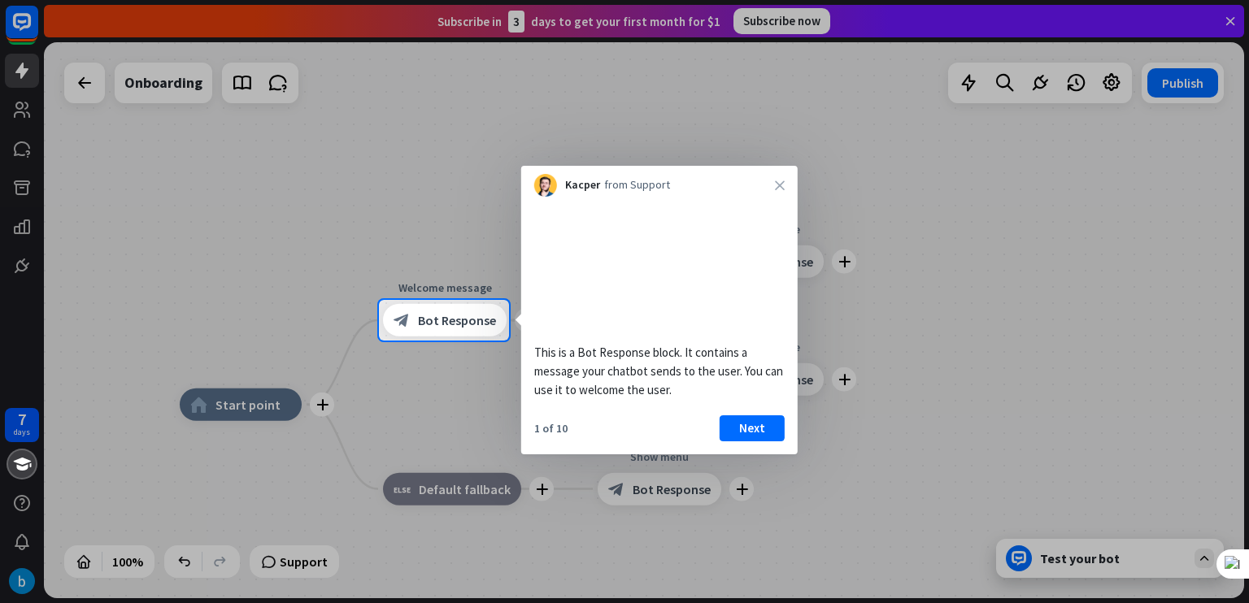
click at [761, 455] on div "1 of 10 Next" at bounding box center [659, 435] width 277 height 39
click at [761, 442] on button "Next" at bounding box center [752, 429] width 65 height 26
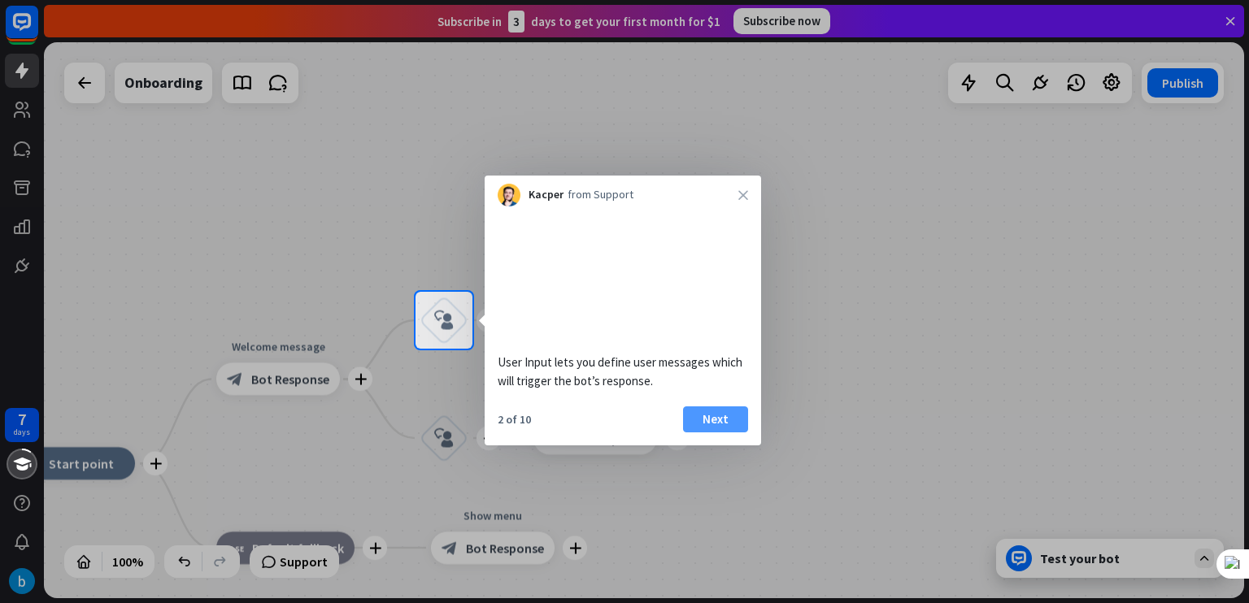
click at [729, 433] on button "Next" at bounding box center [715, 420] width 65 height 26
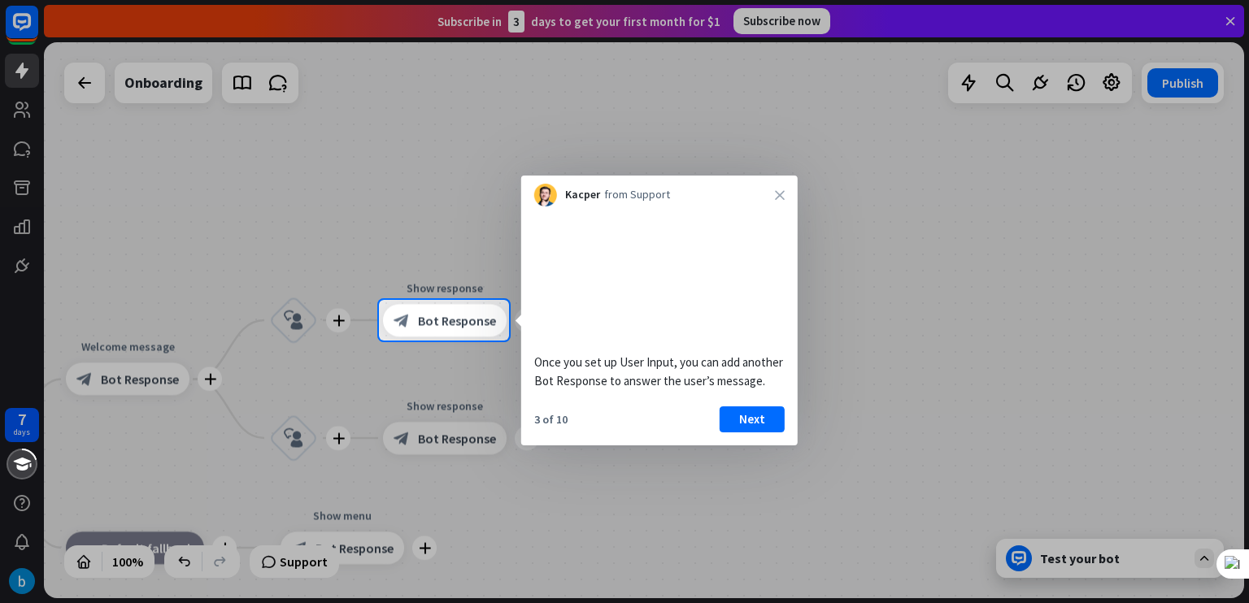
click at [729, 433] on button "Next" at bounding box center [752, 420] width 65 height 26
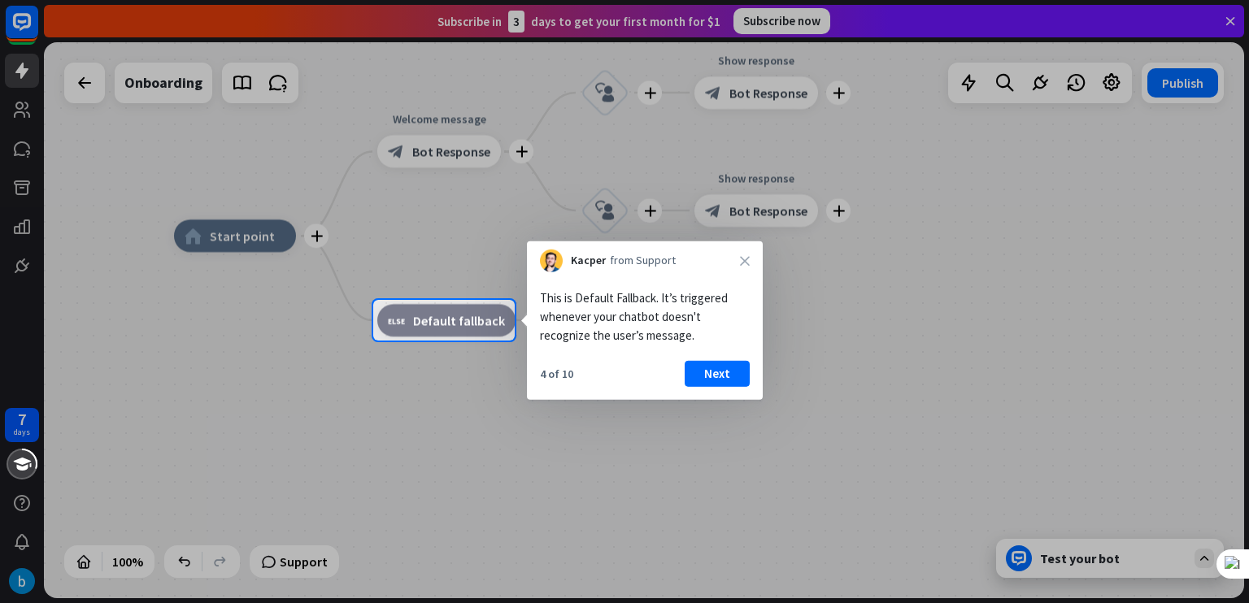
click at [721, 400] on div at bounding box center [624, 472] width 1249 height 263
click at [721, 361] on button "Next" at bounding box center [717, 374] width 65 height 26
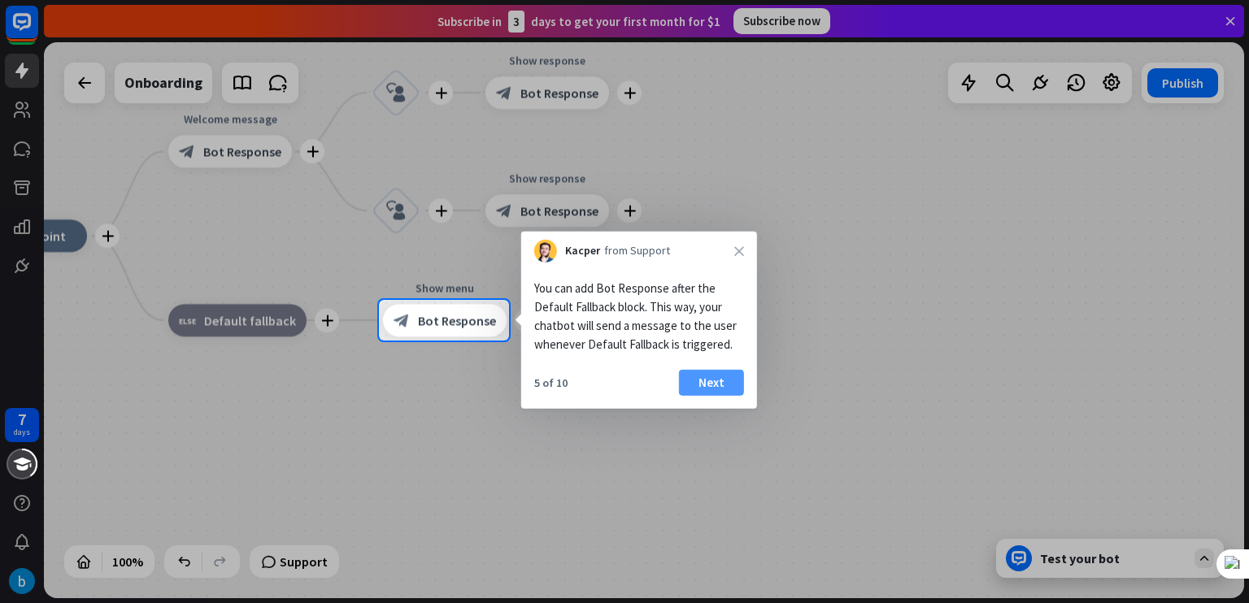
click at [725, 388] on button "Next" at bounding box center [711, 383] width 65 height 26
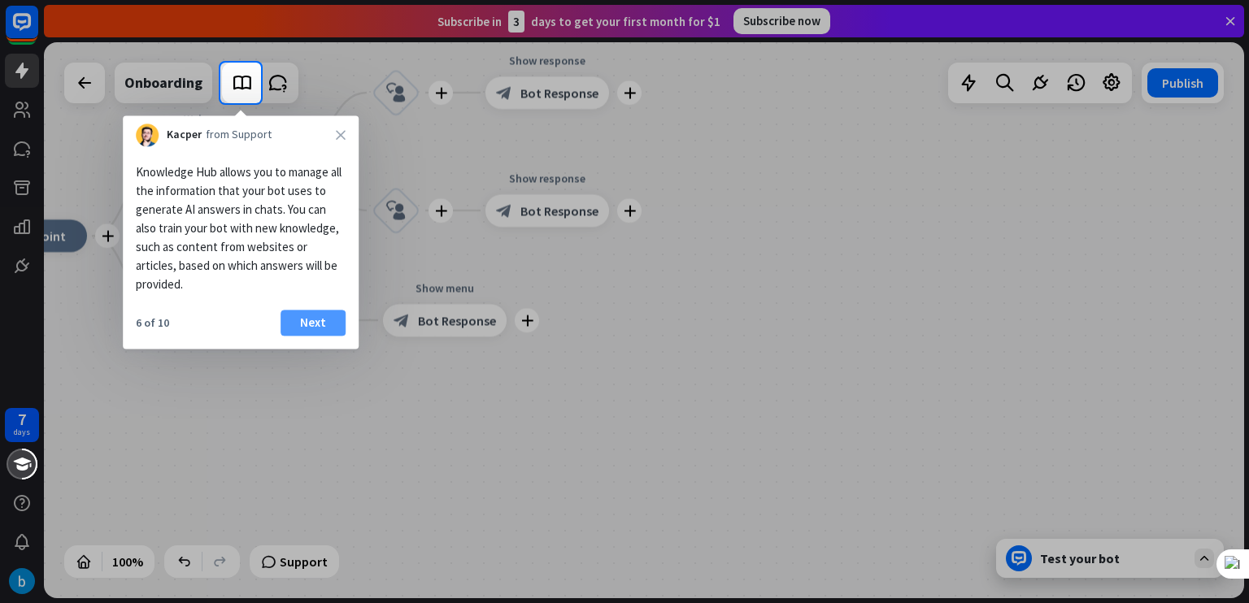
click at [303, 334] on button "Next" at bounding box center [313, 323] width 65 height 26
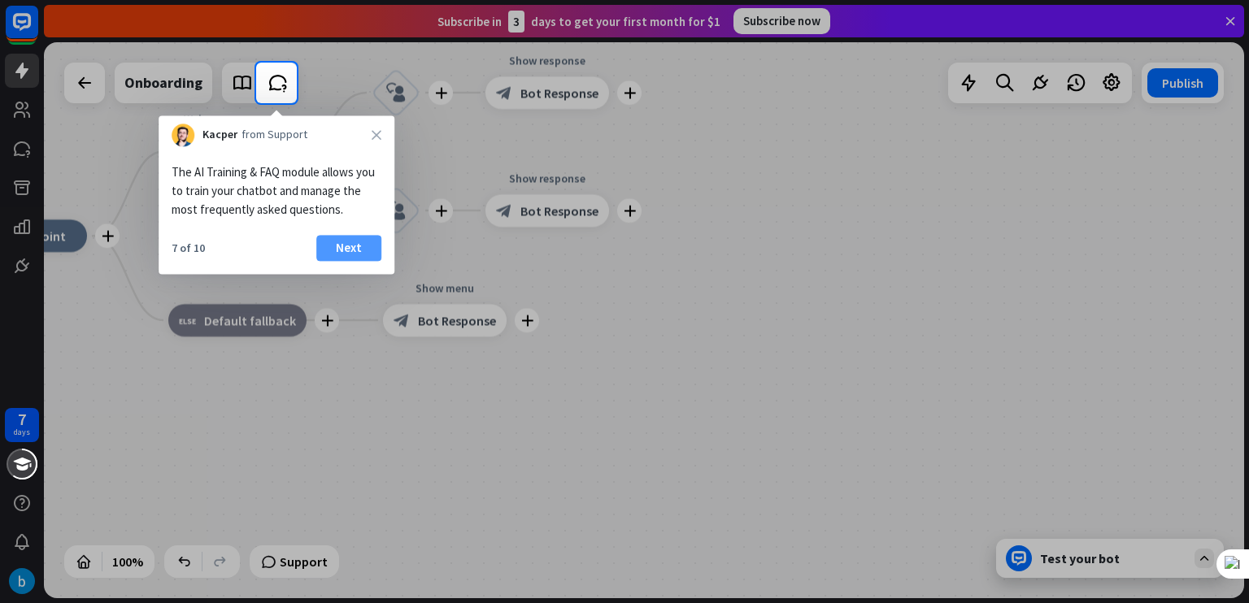
click at [343, 242] on button "Next" at bounding box center [348, 248] width 65 height 26
click at [372, 235] on div "plus block_user_input" at bounding box center [396, 210] width 49 height 49
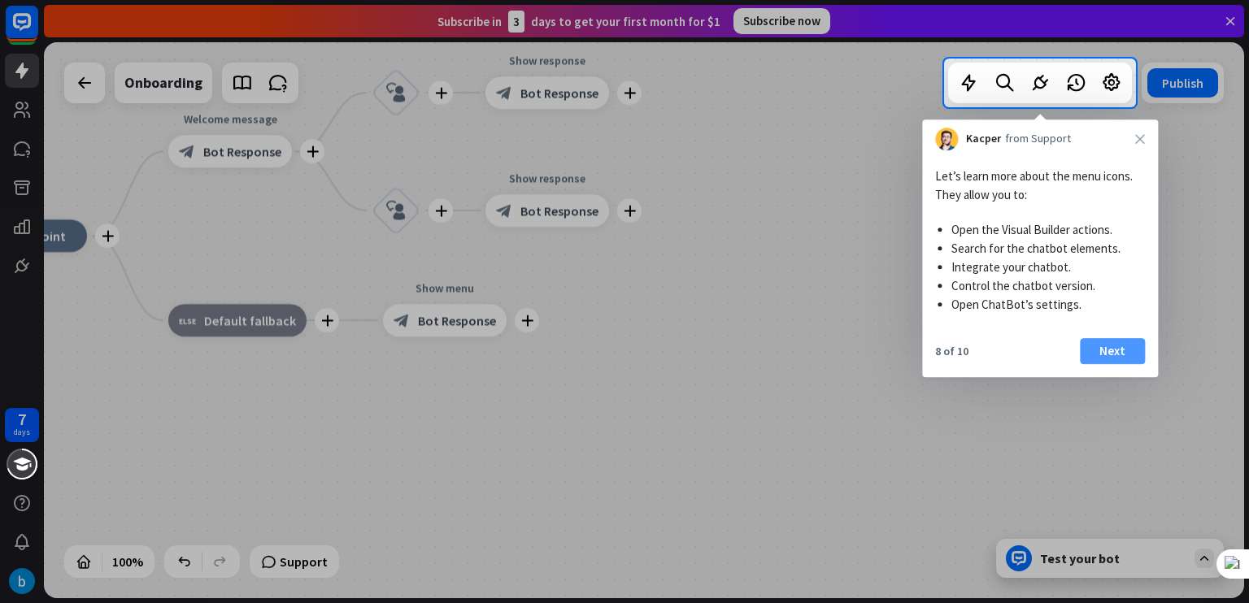
click at [1132, 342] on button "Next" at bounding box center [1112, 351] width 65 height 26
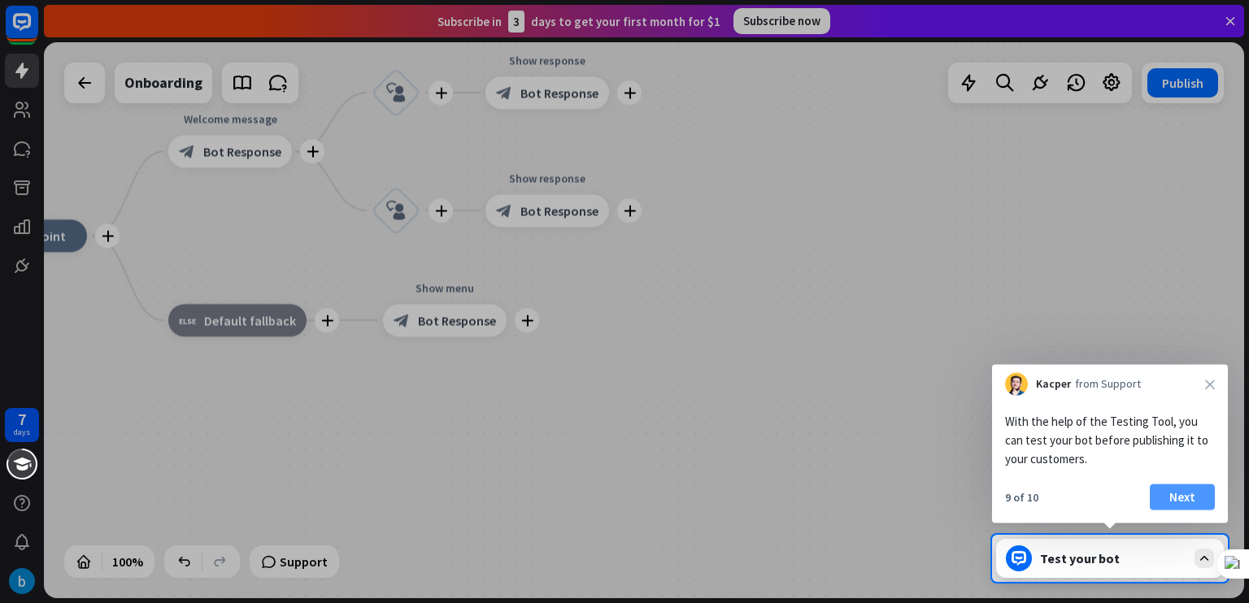
click at [1183, 500] on button "Next" at bounding box center [1182, 498] width 65 height 26
click at [1183, 500] on div "plus home_2 Start point plus Welcome message block_bot_response Bot Response pl…" at bounding box center [644, 320] width 1200 height 556
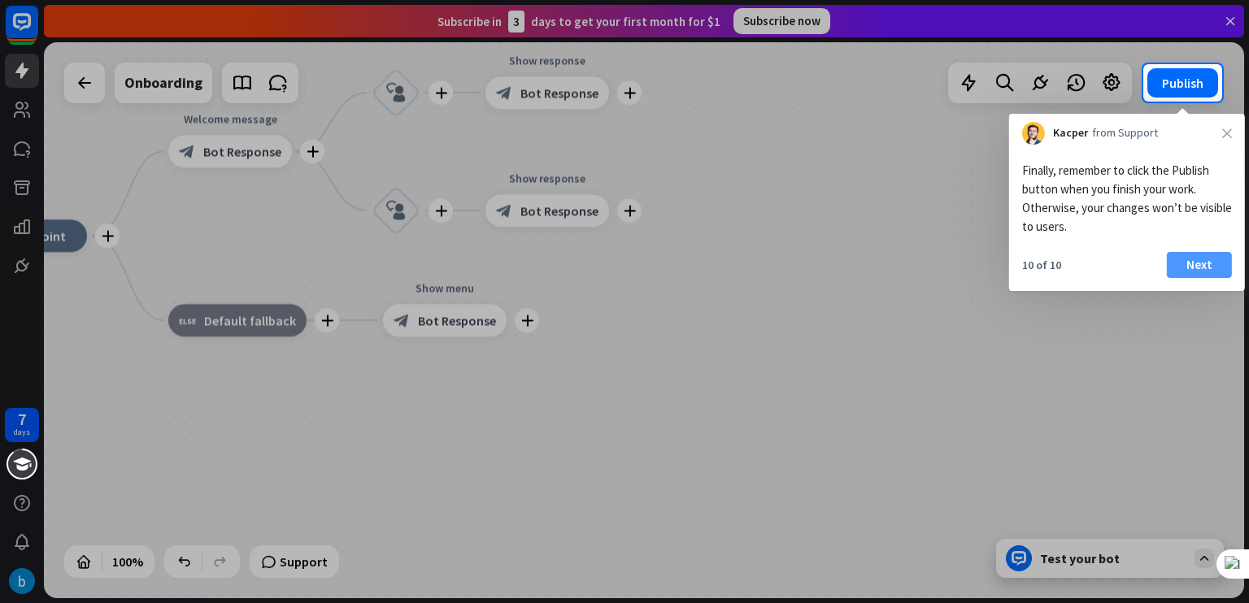
click at [1179, 268] on button "Next" at bounding box center [1199, 265] width 65 height 26
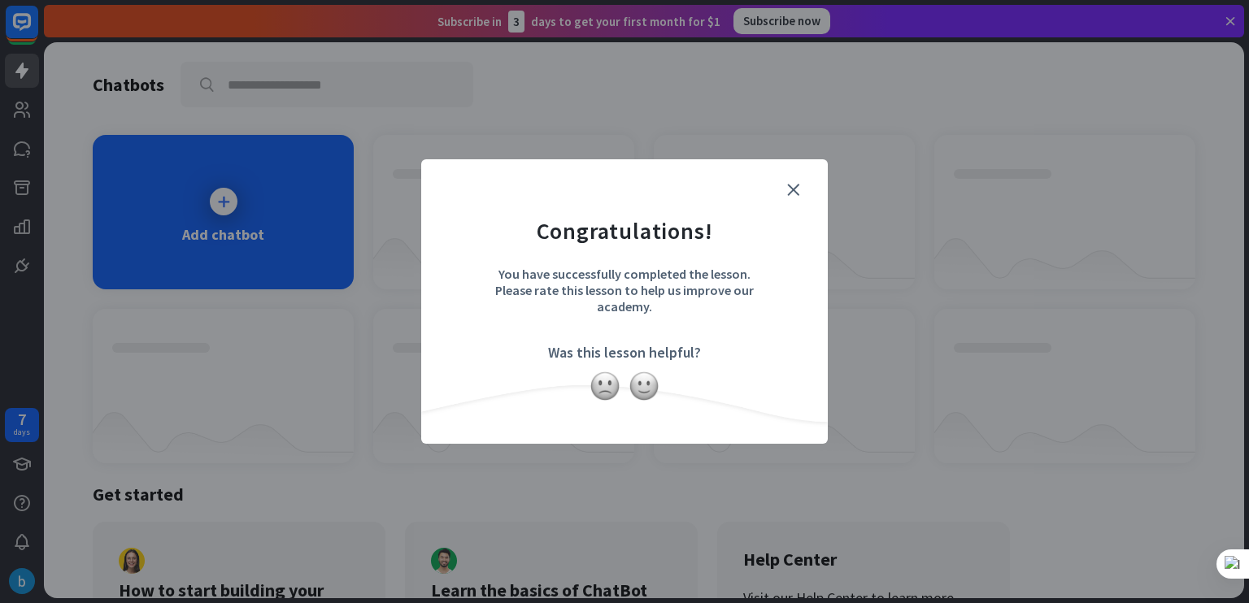
click at [784, 189] on form "Congratulations! You have successfully completed the lesson. Please rate this l…" at bounding box center [625, 277] width 366 height 194
click at [792, 187] on icon "close" at bounding box center [793, 190] width 12 height 12
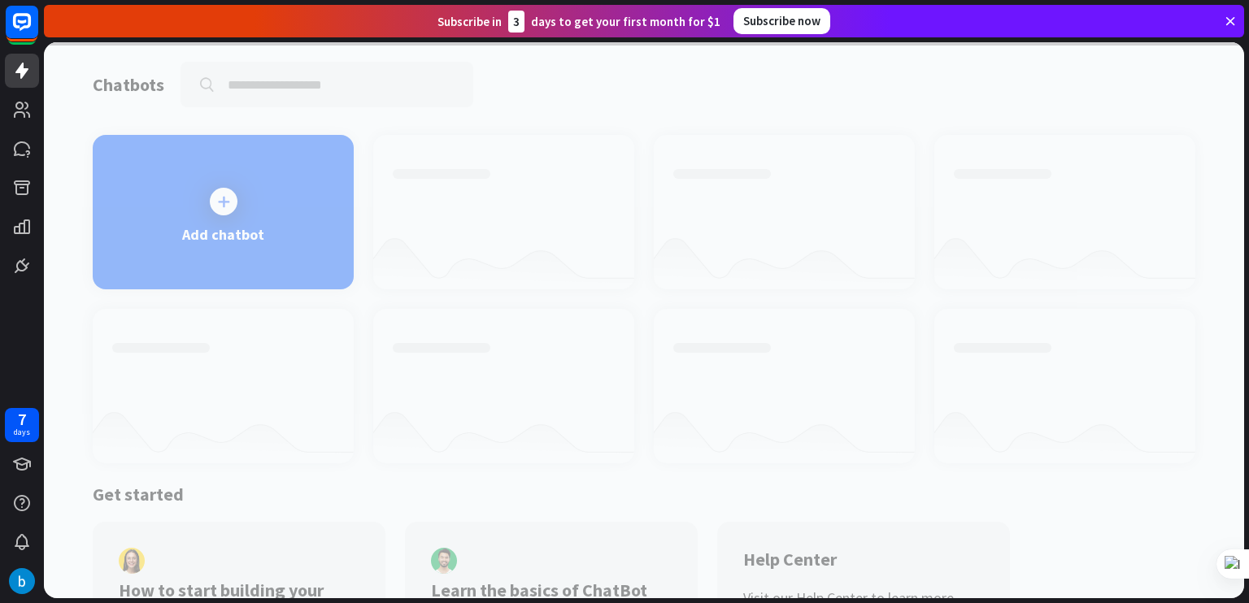
click at [253, 245] on div at bounding box center [644, 320] width 1200 height 556
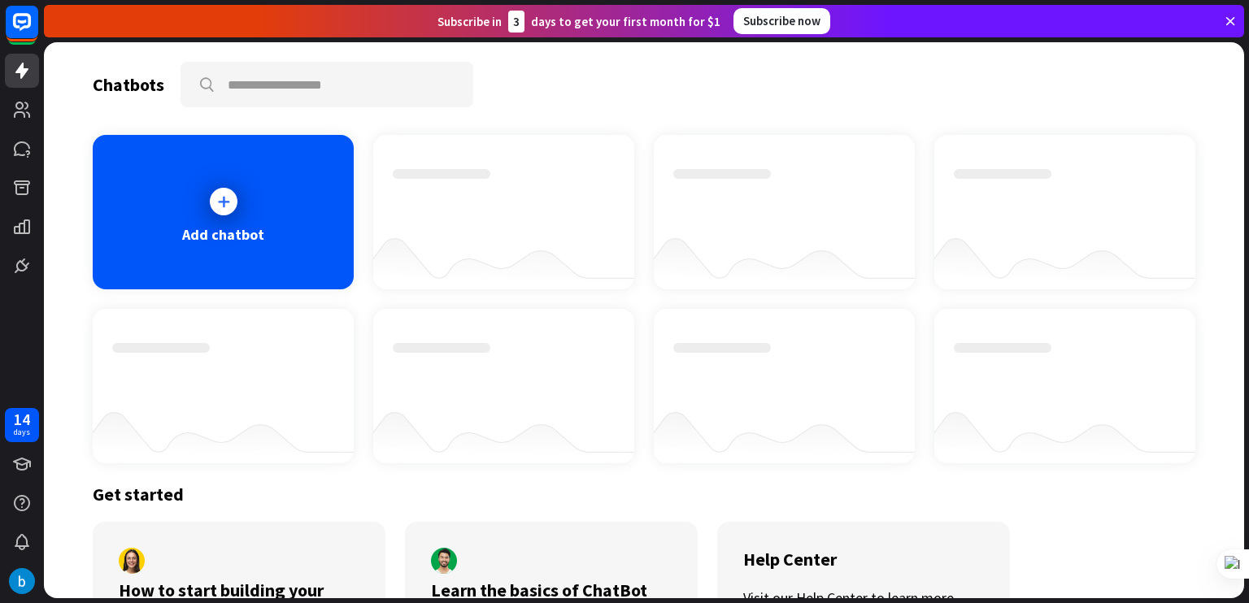
click at [253, 245] on div "Add chatbot" at bounding box center [223, 212] width 261 height 155
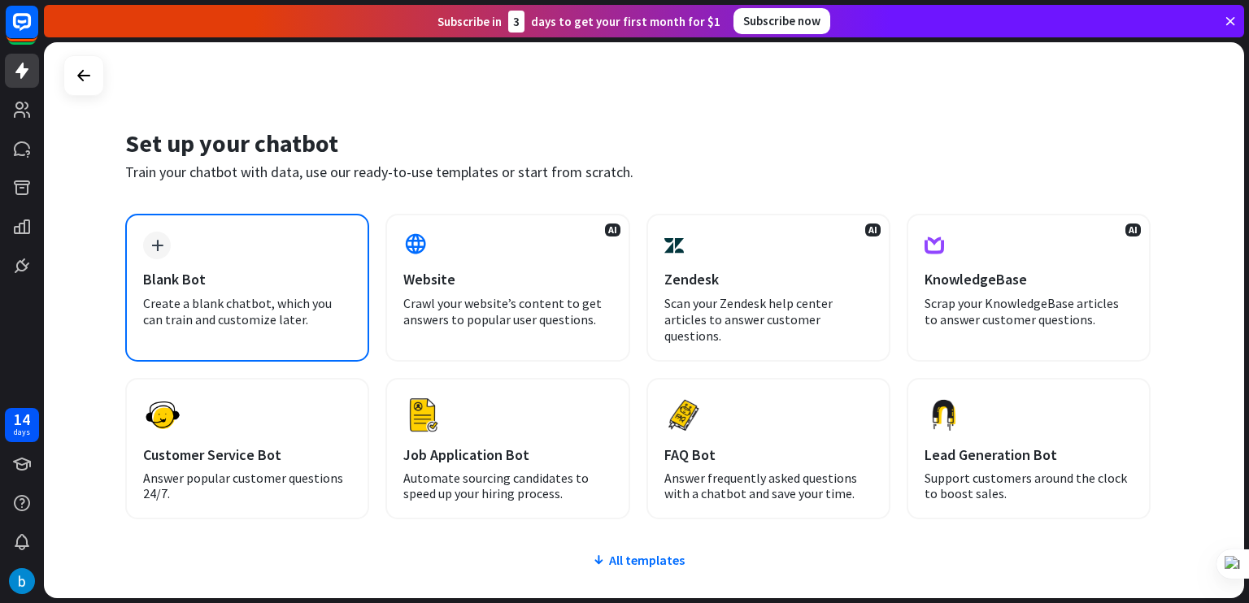
click at [251, 246] on div "plus Blank Bot Create a blank chatbot, which you can train and customize later." at bounding box center [247, 288] width 244 height 148
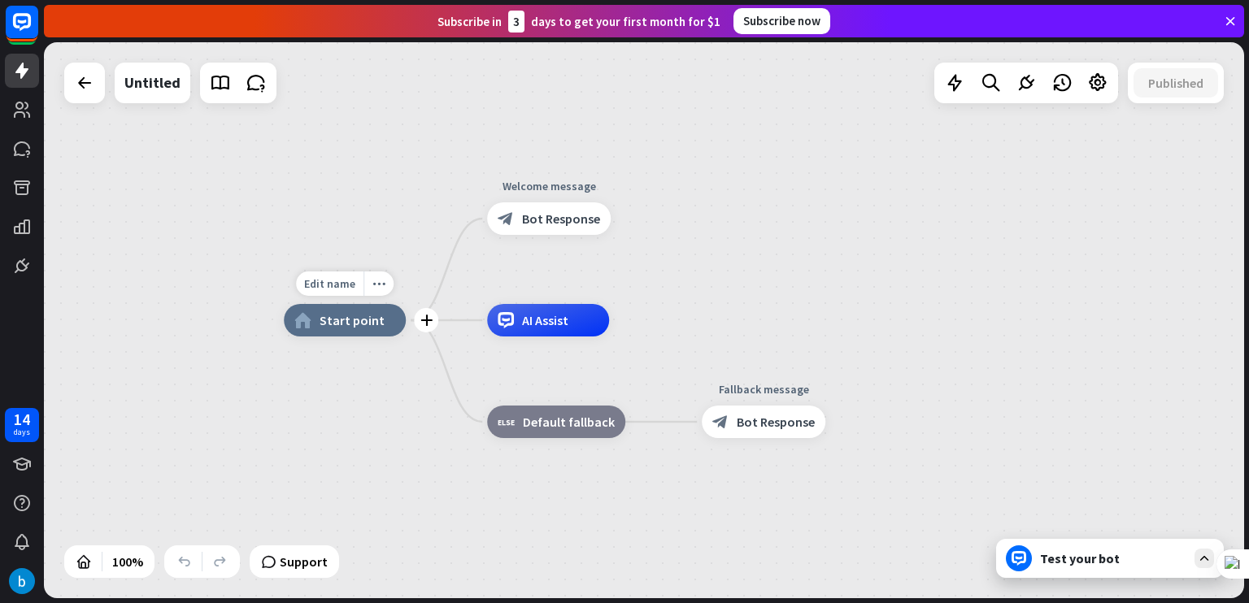
click at [355, 320] on span "Start point" at bounding box center [352, 320] width 65 height 16
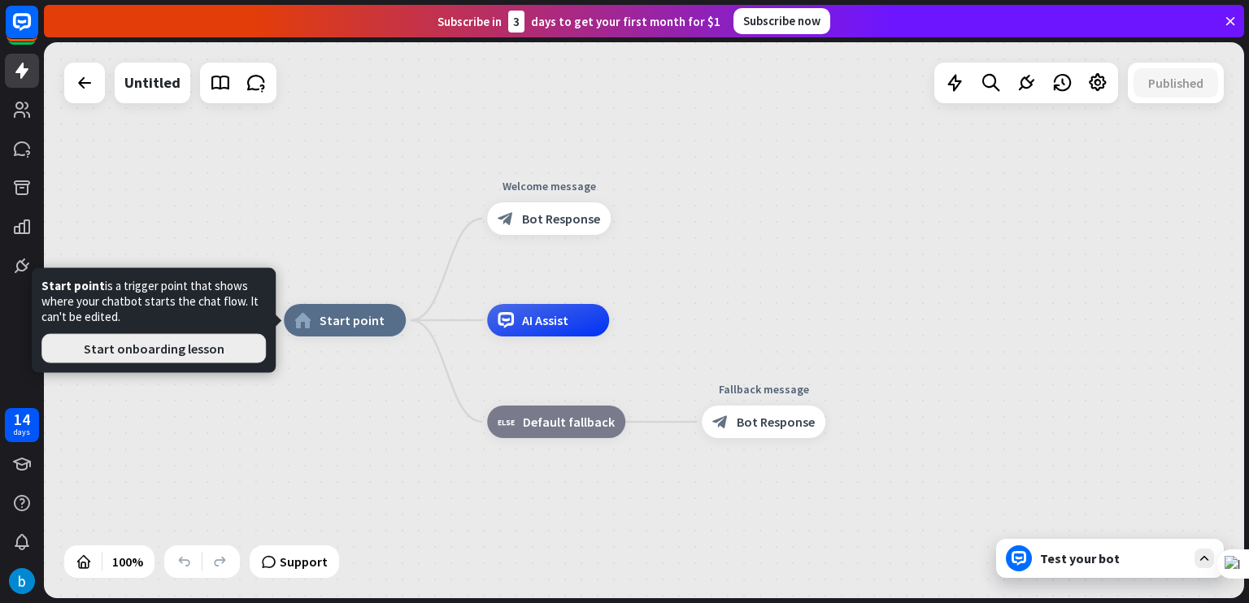
click at [202, 349] on button "Start onboarding lesson" at bounding box center [153, 348] width 224 height 29
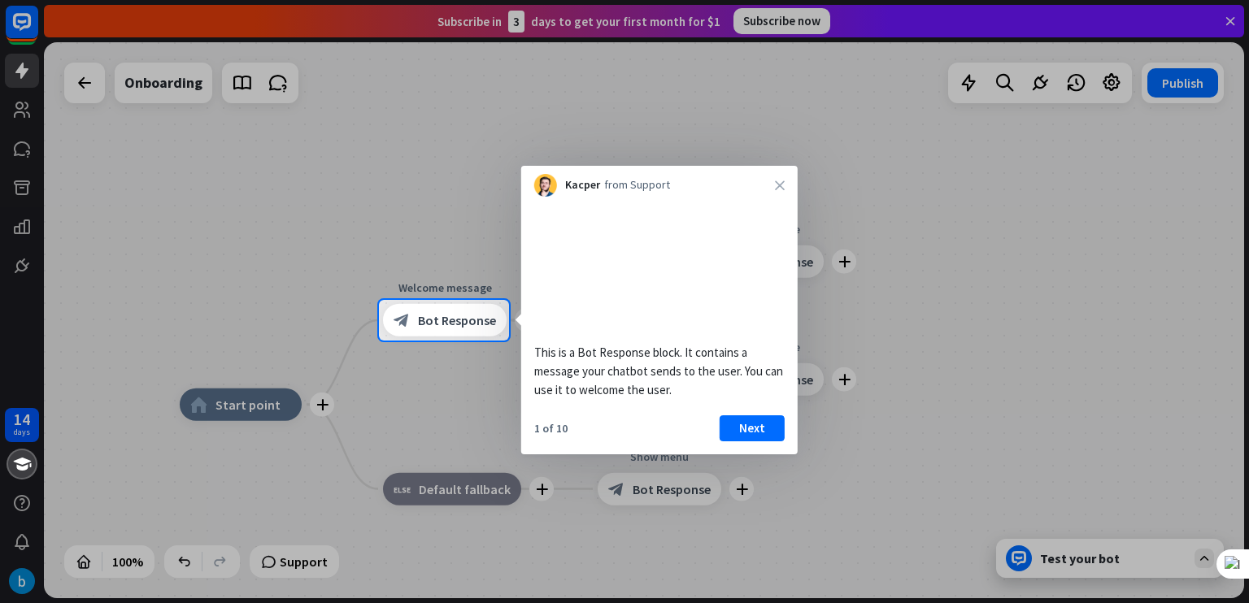
click at [786, 184] on div "Kacper from Support close" at bounding box center [659, 181] width 277 height 31
click at [779, 187] on div "Kacper from Support close" at bounding box center [659, 181] width 277 height 31
click at [777, 187] on icon "close" at bounding box center [780, 186] width 10 height 10
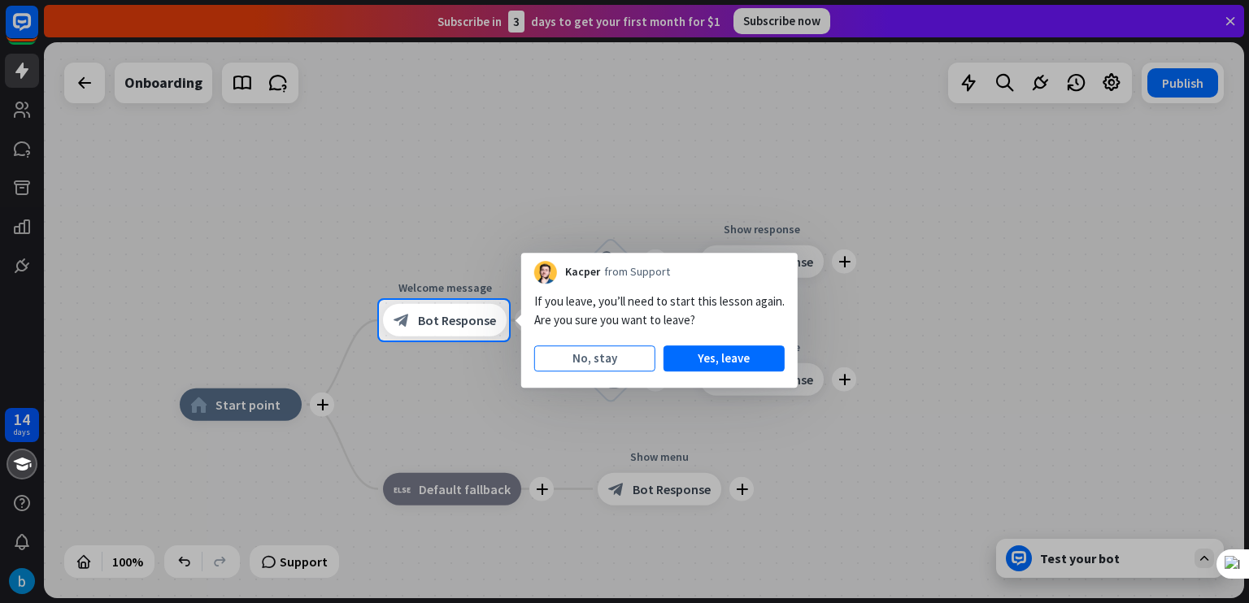
click at [634, 360] on button "No, stay" at bounding box center [594, 359] width 121 height 26
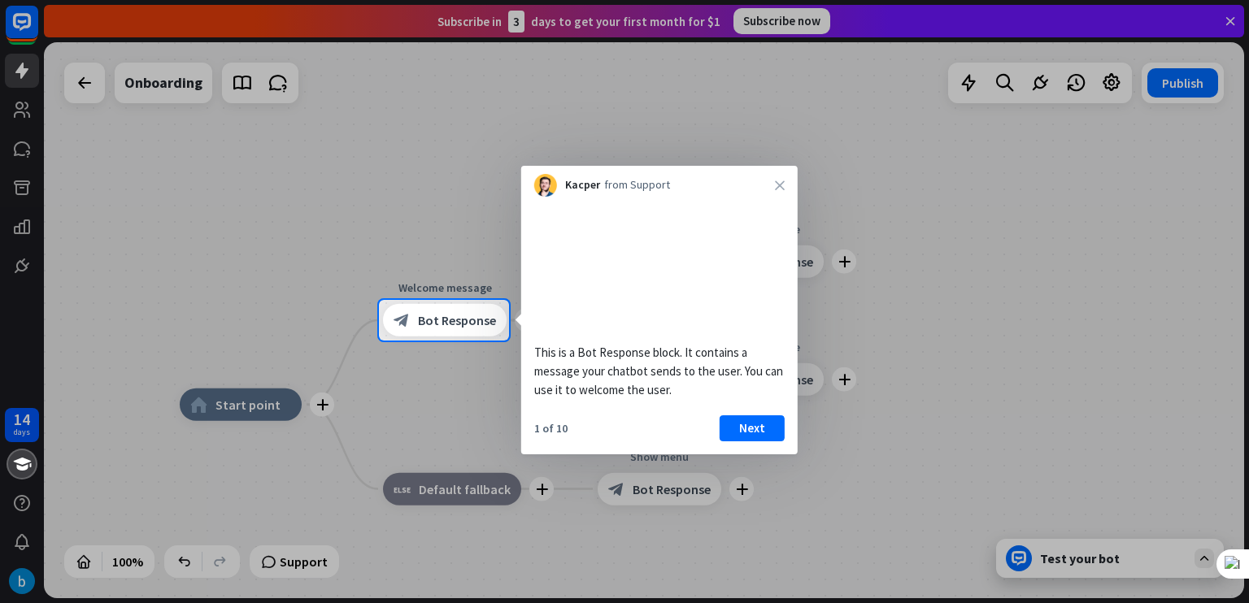
click at [773, 433] on div "This is a Bot Response block. It contains a message your chatbot sends to the u…" at bounding box center [659, 326] width 277 height 258
click at [770, 442] on button "Next" at bounding box center [752, 429] width 65 height 26
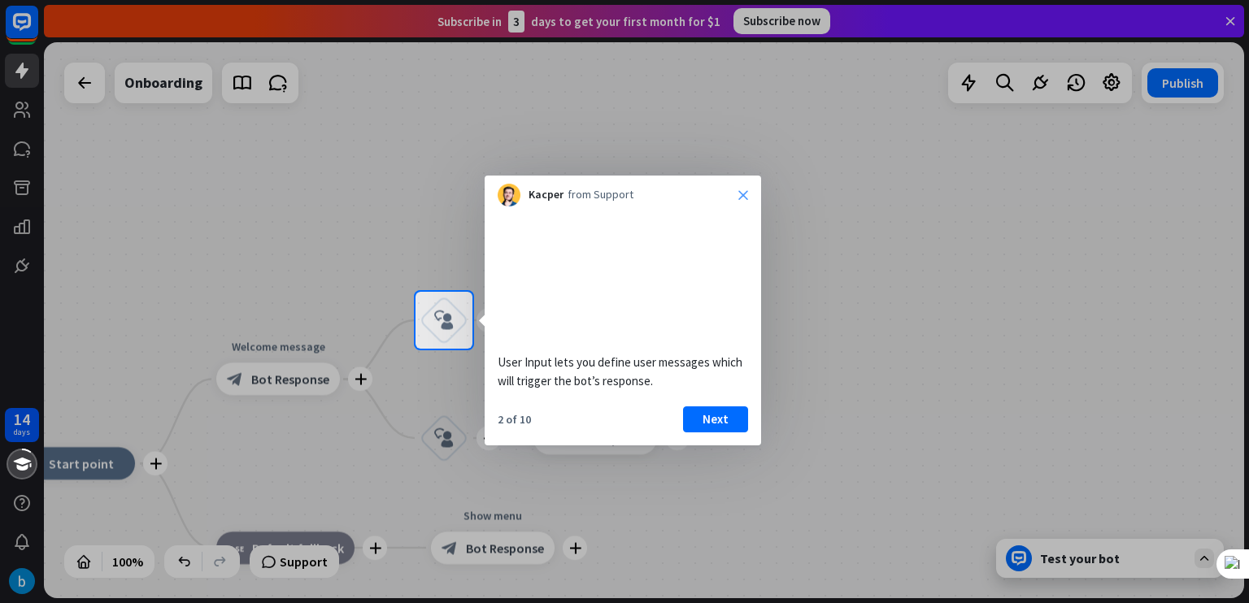
click at [740, 190] on icon "close" at bounding box center [743, 195] width 10 height 10
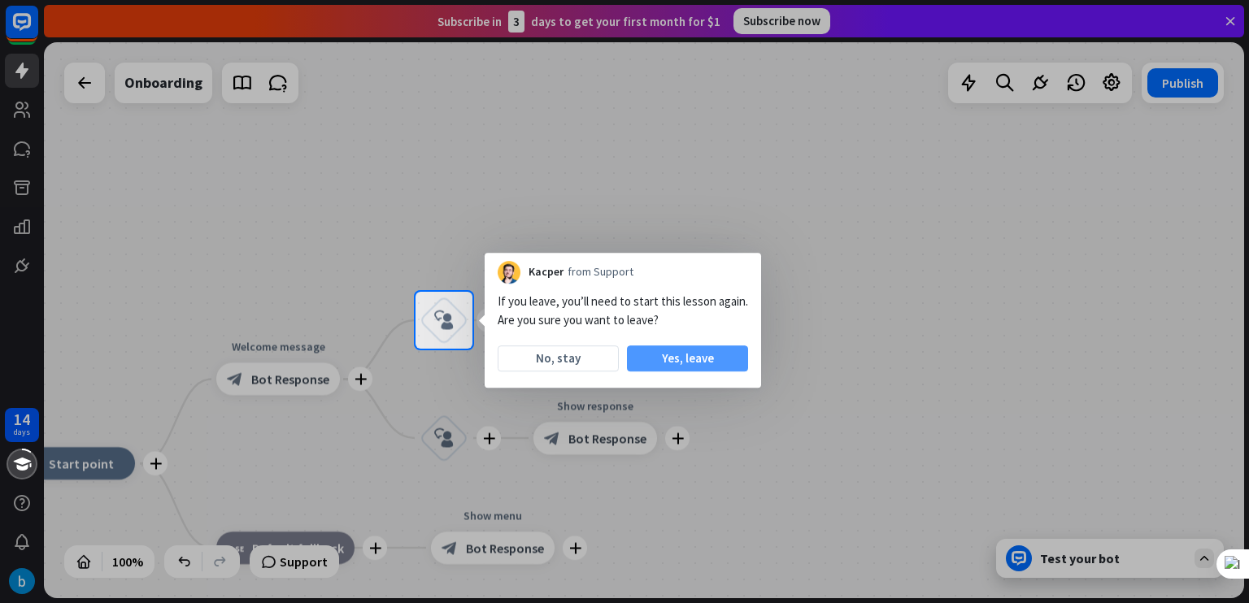
click at [655, 356] on button "Yes, leave" at bounding box center [687, 359] width 121 height 26
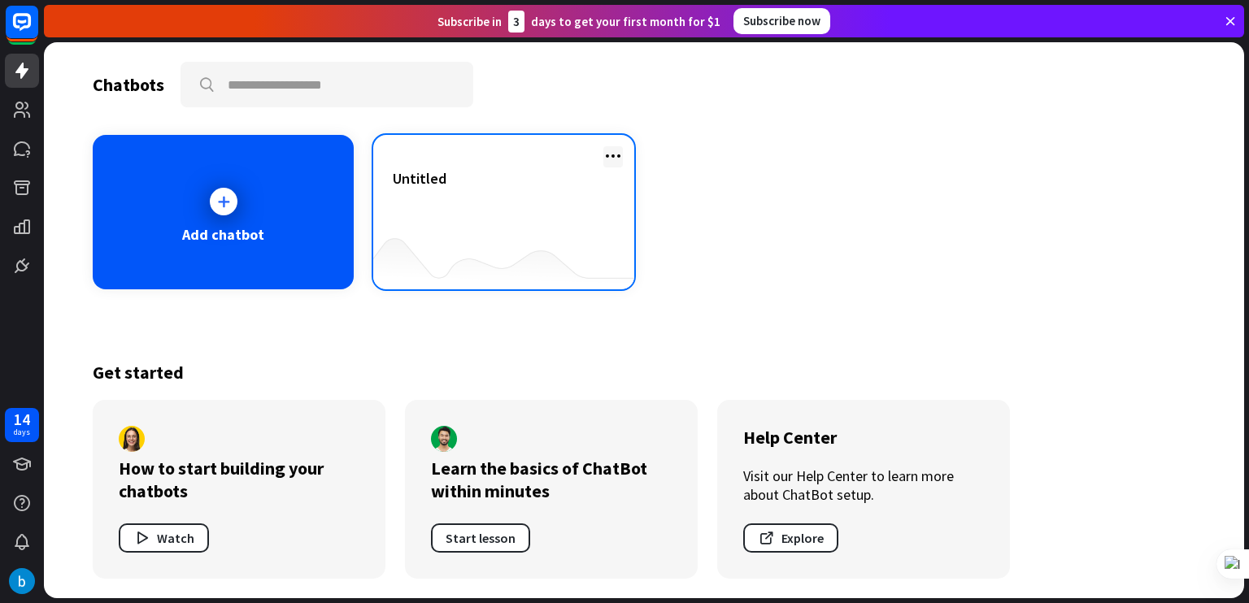
click at [614, 147] on icon at bounding box center [613, 156] width 20 height 20
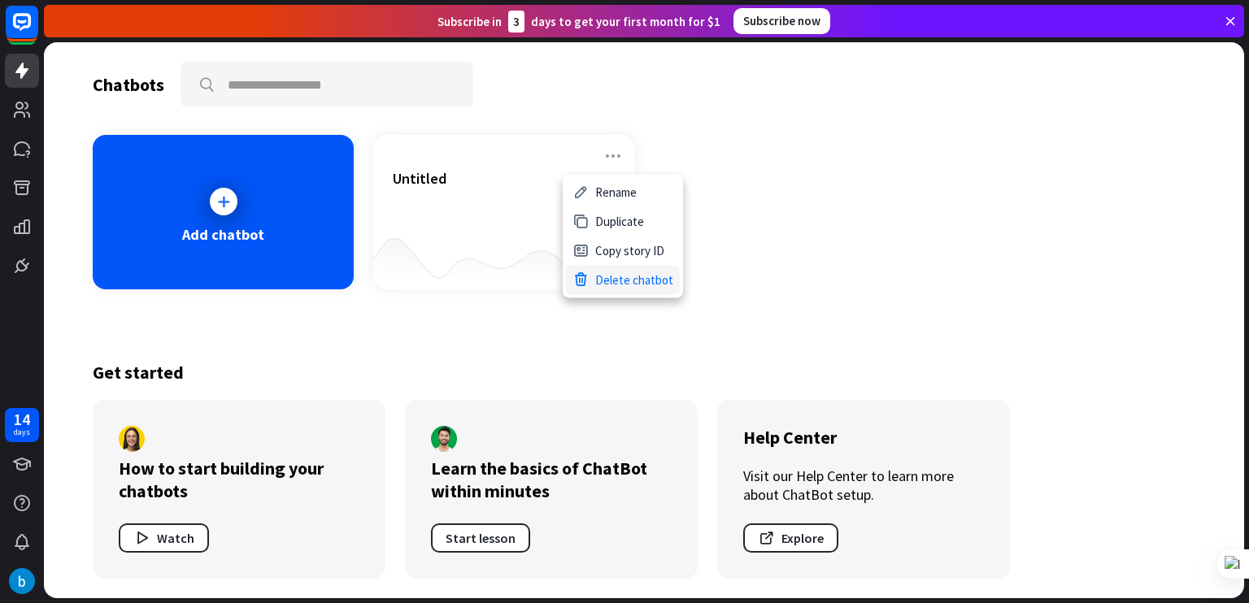
click at [617, 272] on div "Delete chatbot" at bounding box center [623, 279] width 114 height 29
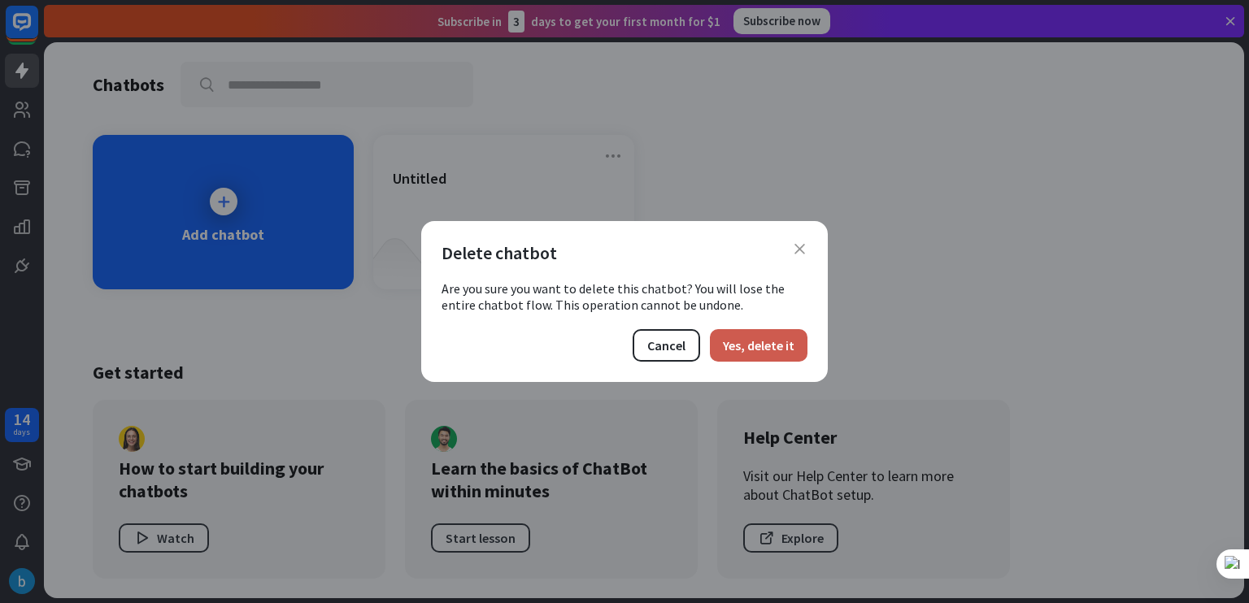
click at [790, 349] on button "Yes, delete it" at bounding box center [759, 345] width 98 height 33
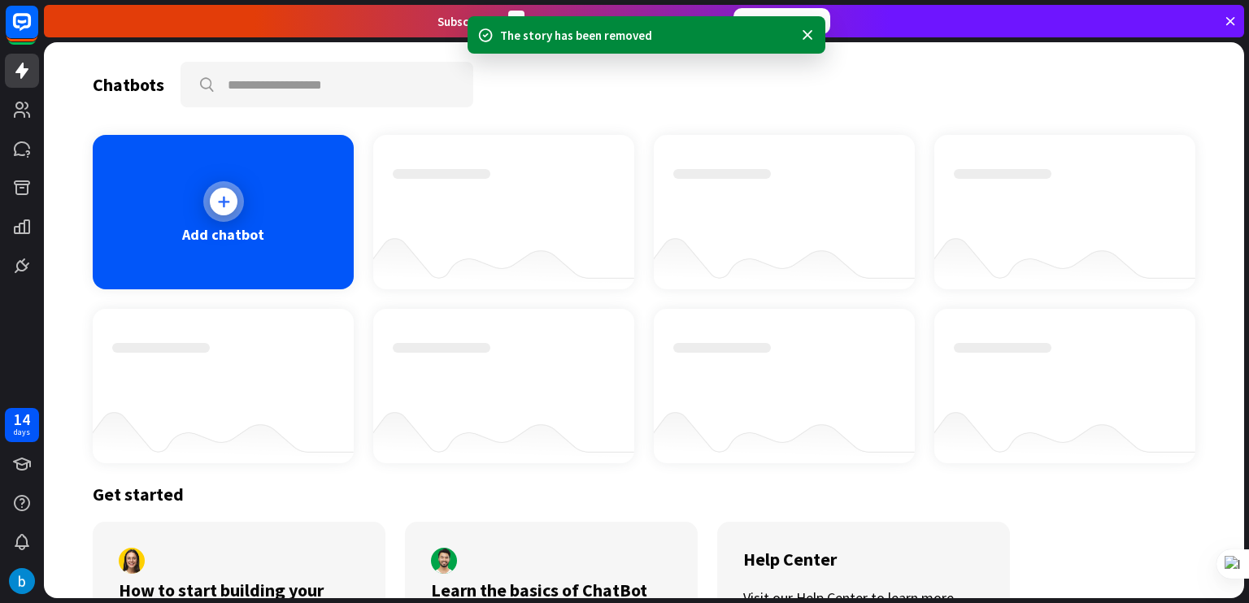
click at [316, 250] on div "Add chatbot" at bounding box center [223, 212] width 261 height 155
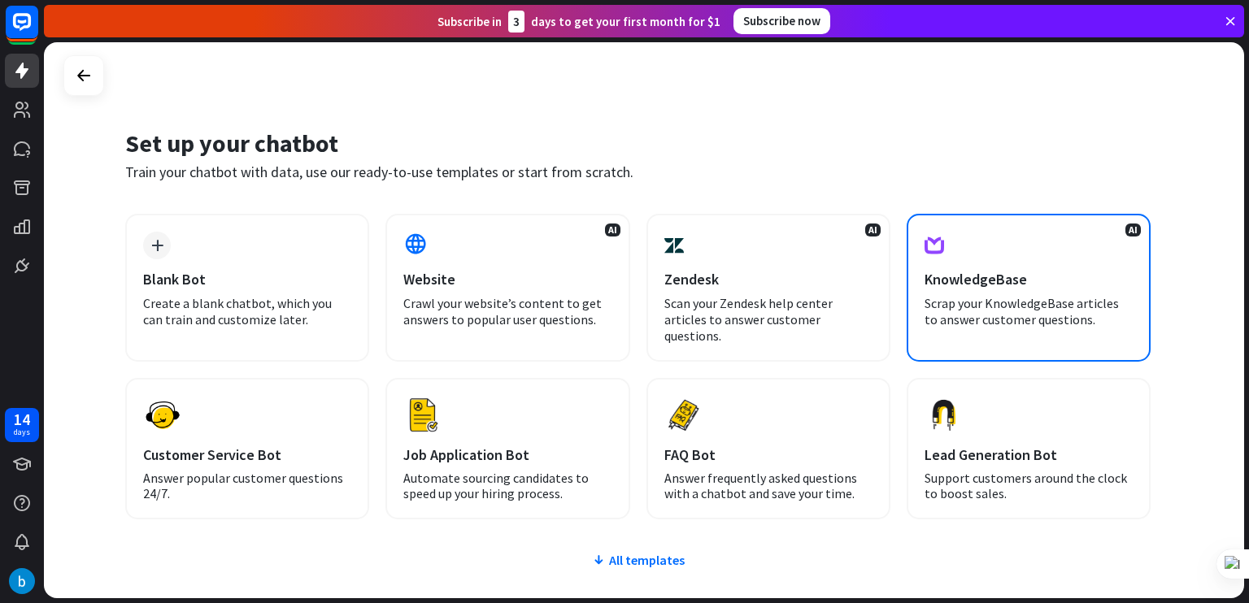
click at [1004, 295] on div "Scrap your KnowledgeBase articles to answer customer questions." at bounding box center [1029, 311] width 208 height 33
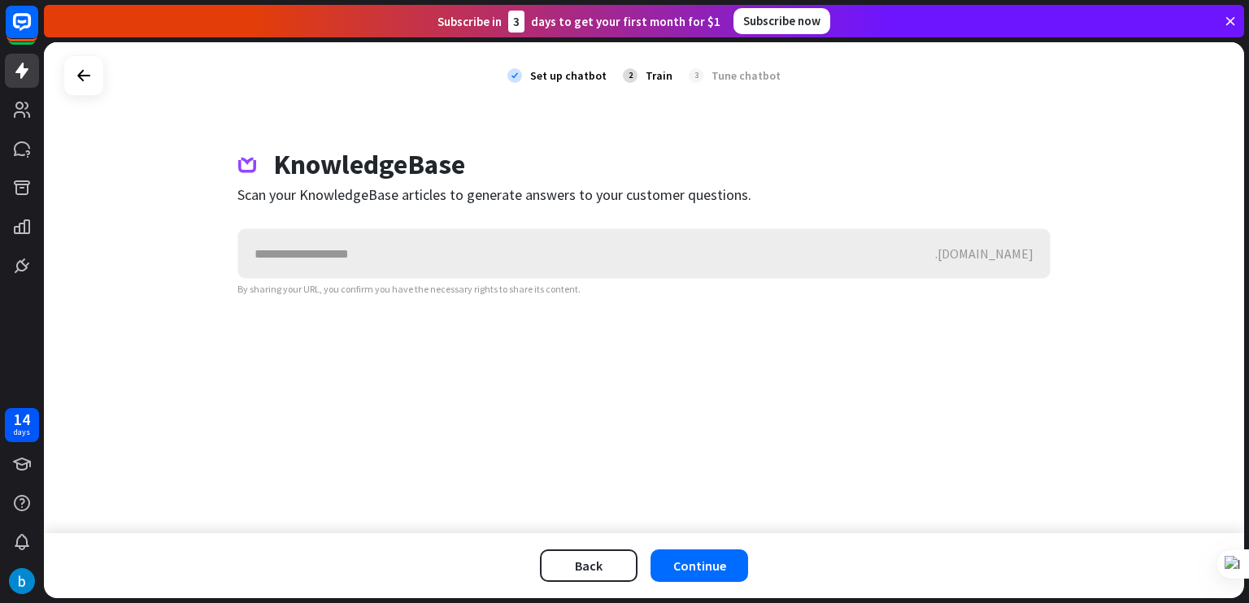
click at [388, 258] on input "text" at bounding box center [586, 253] width 697 height 49
click at [80, 80] on icon at bounding box center [84, 76] width 20 height 20
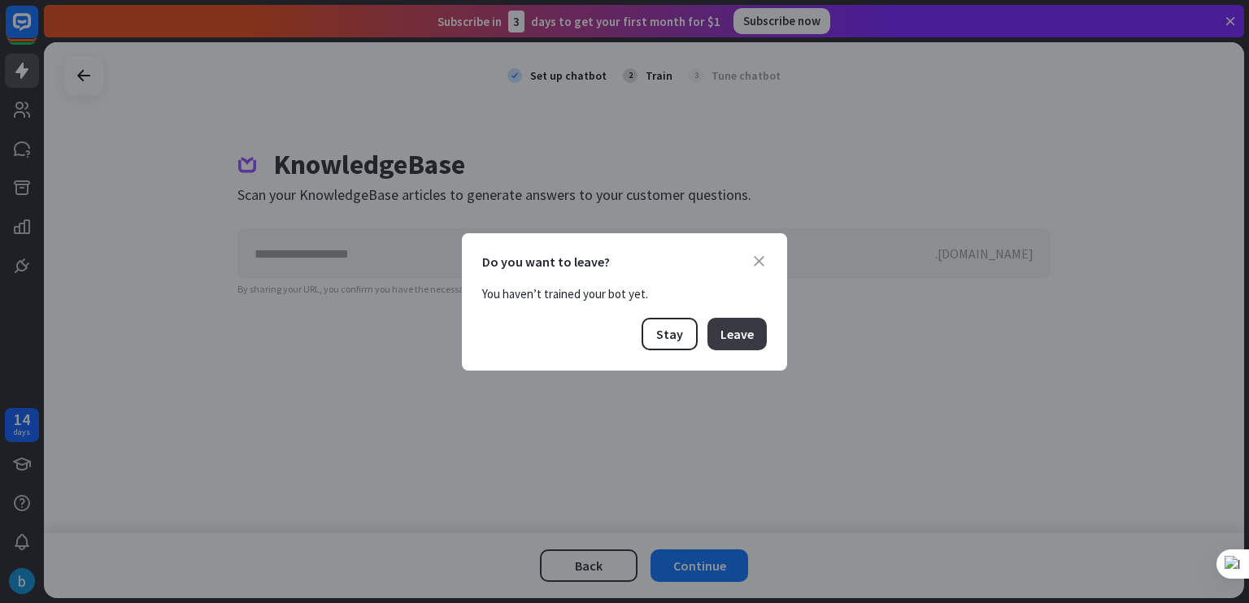
click at [712, 331] on button "Leave" at bounding box center [737, 334] width 59 height 33
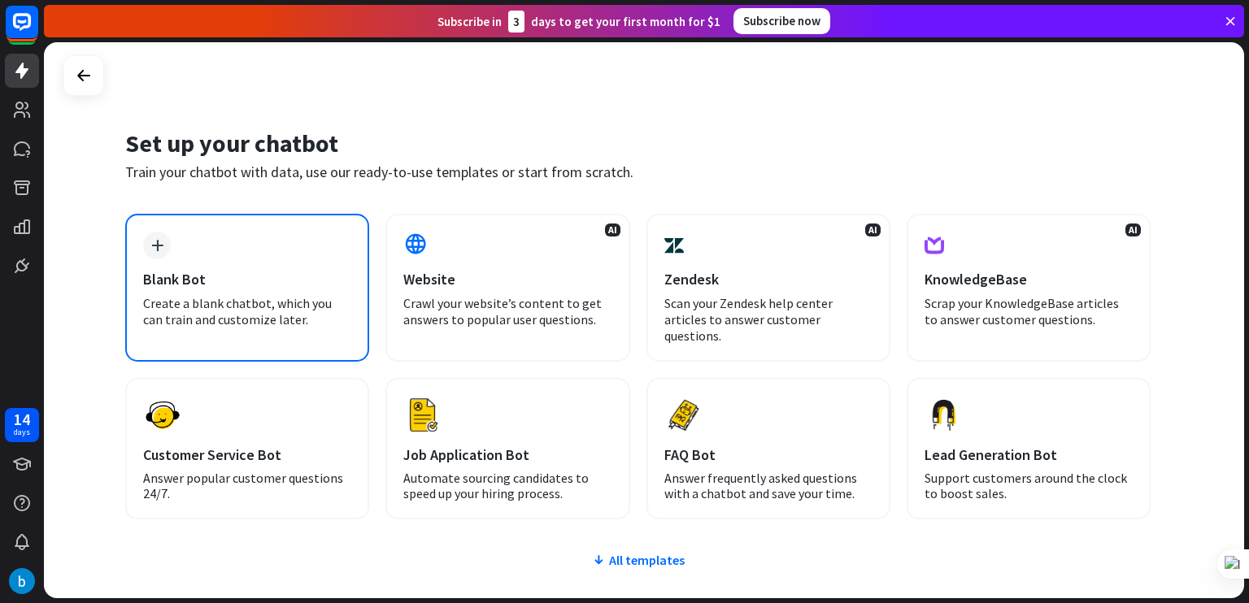
click at [172, 279] on div "Blank Bot" at bounding box center [247, 279] width 208 height 19
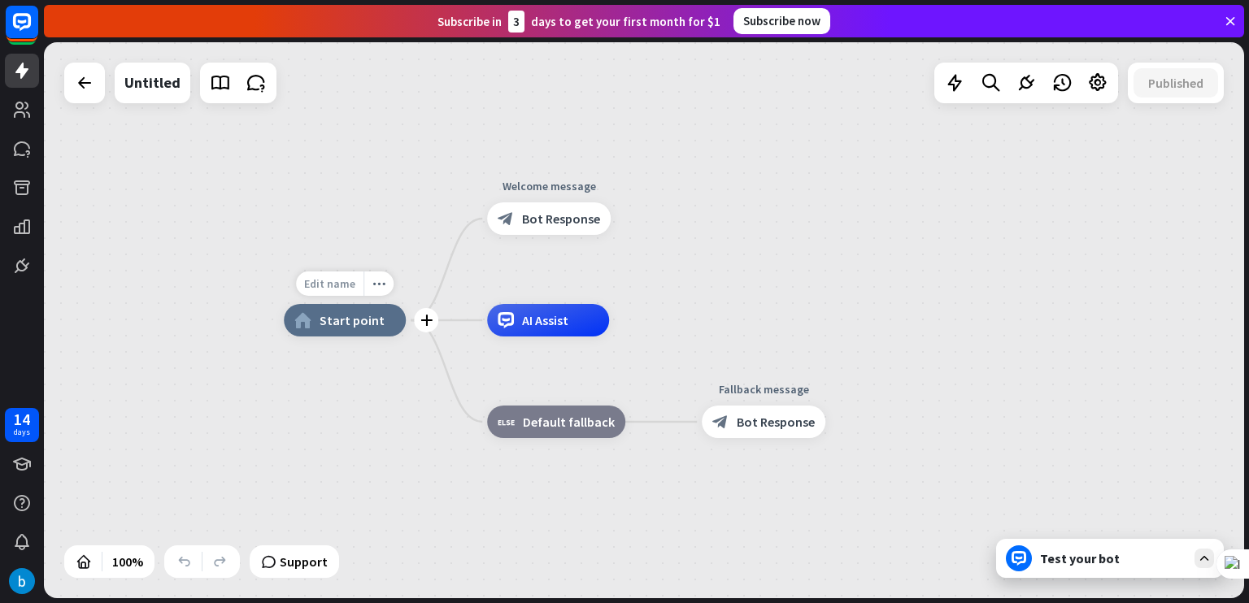
click at [353, 287] on span "Edit name" at bounding box center [329, 284] width 51 height 15
type input "**********"
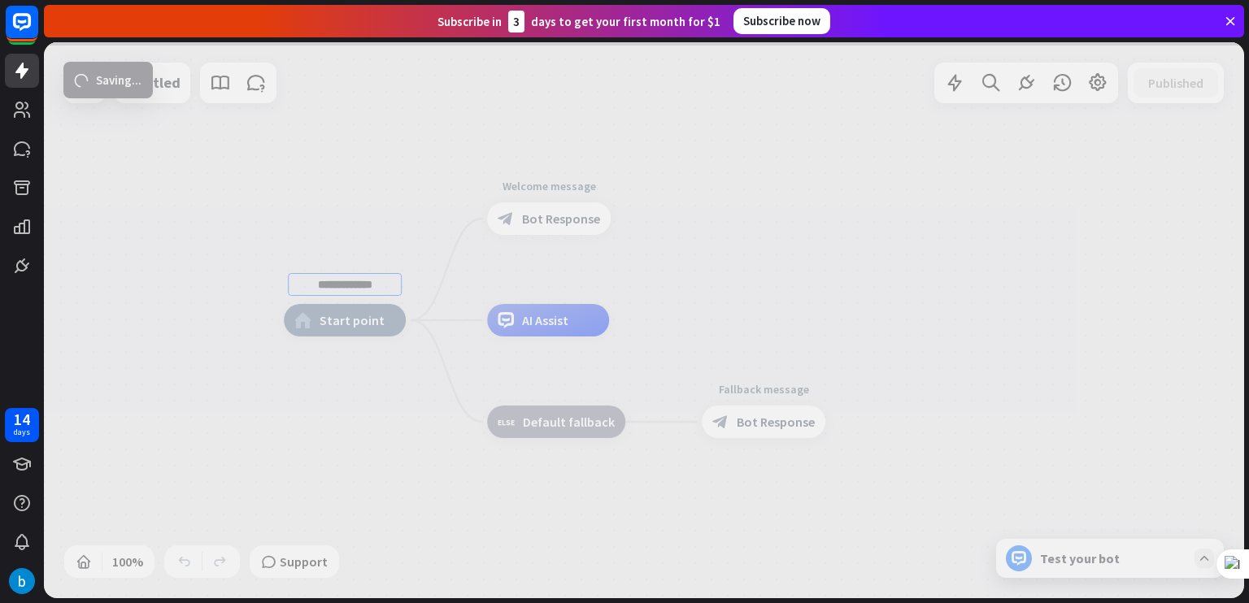
click at [160, 87] on div "**********" at bounding box center [644, 320] width 1200 height 556
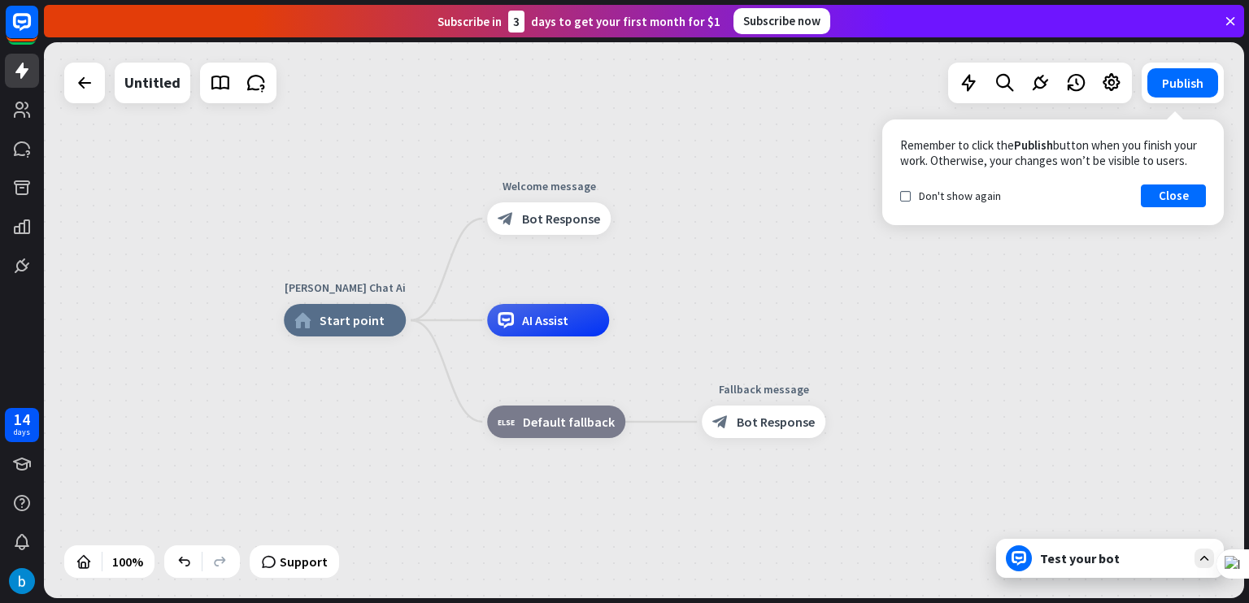
click at [888, 204] on div "Remember to click the Publish button when you finish your work. Otherwise, your…" at bounding box center [1053, 173] width 342 height 106
click at [910, 196] on label "check" at bounding box center [905, 196] width 11 height 11
click at [1157, 194] on button "Close" at bounding box center [1173, 196] width 65 height 23
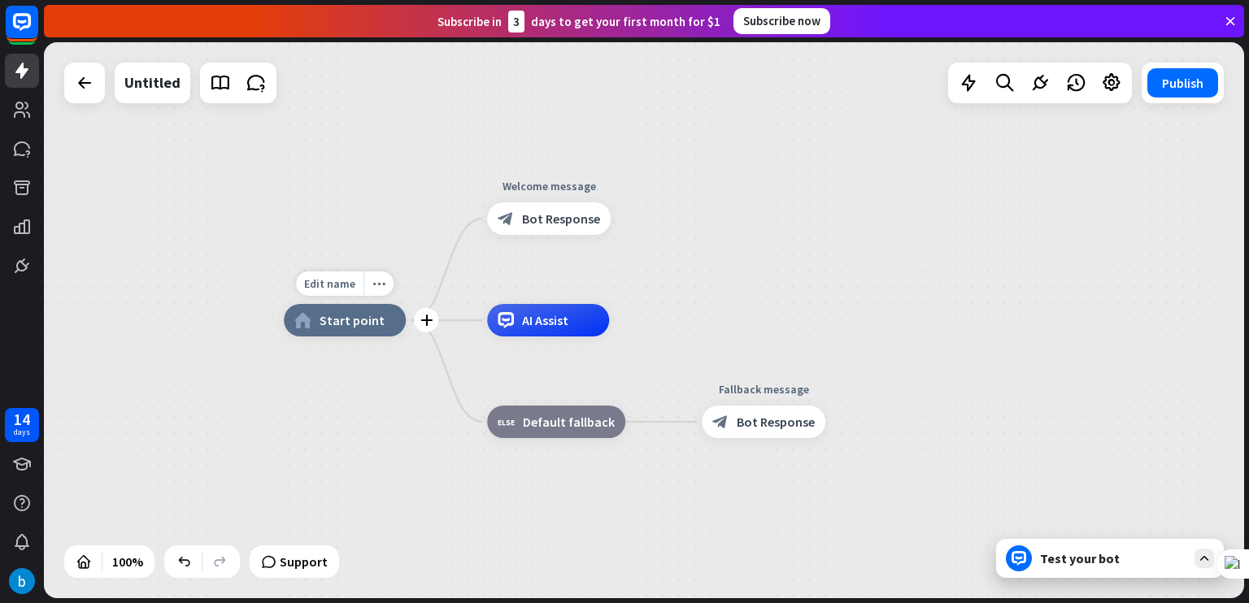
click at [377, 325] on span "Start point" at bounding box center [352, 320] width 65 height 16
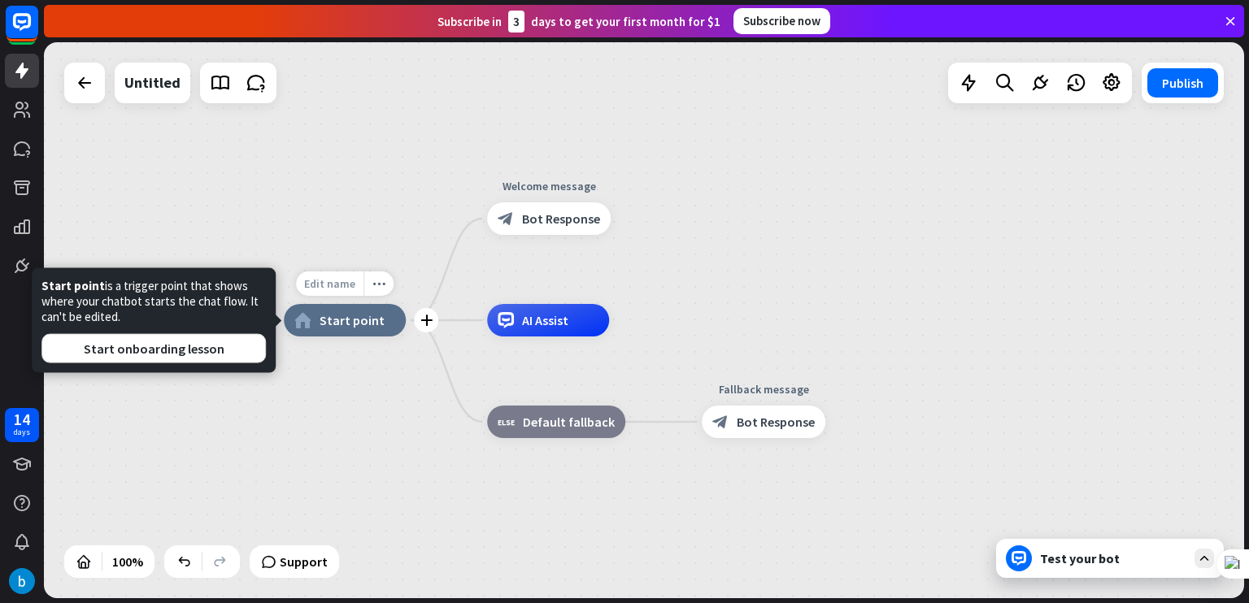
click at [353, 294] on div "Edit name" at bounding box center [329, 284] width 67 height 24
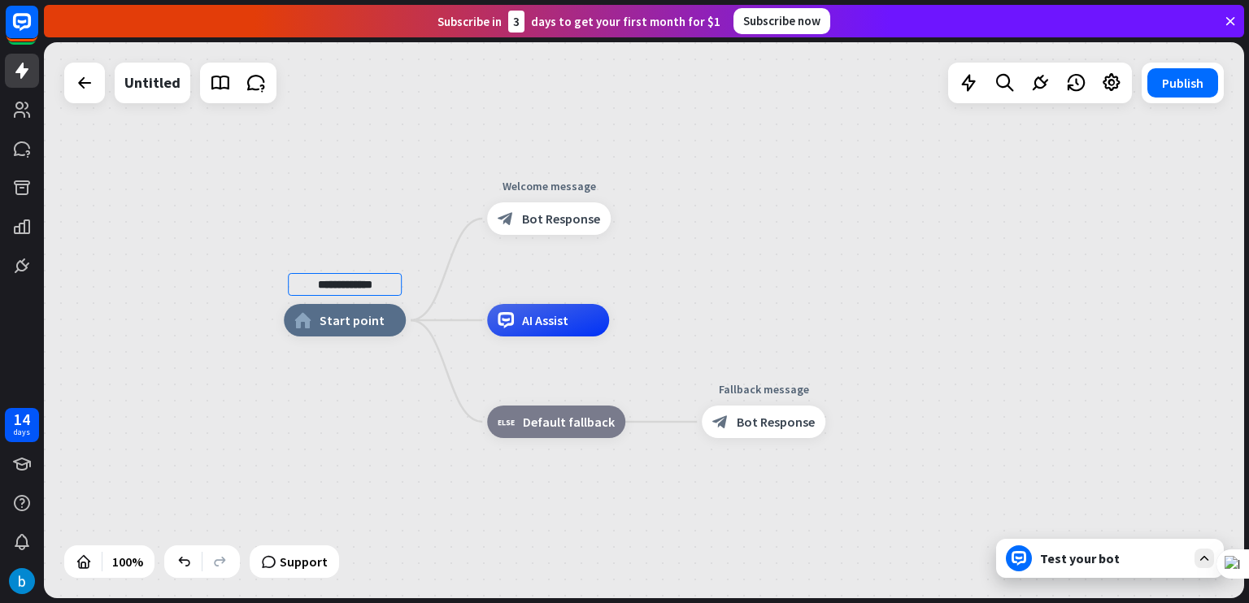
click at [368, 373] on div "**********" at bounding box center [884, 598] width 1200 height 556
click at [385, 280] on div "more_horiz" at bounding box center [379, 284] width 30 height 24
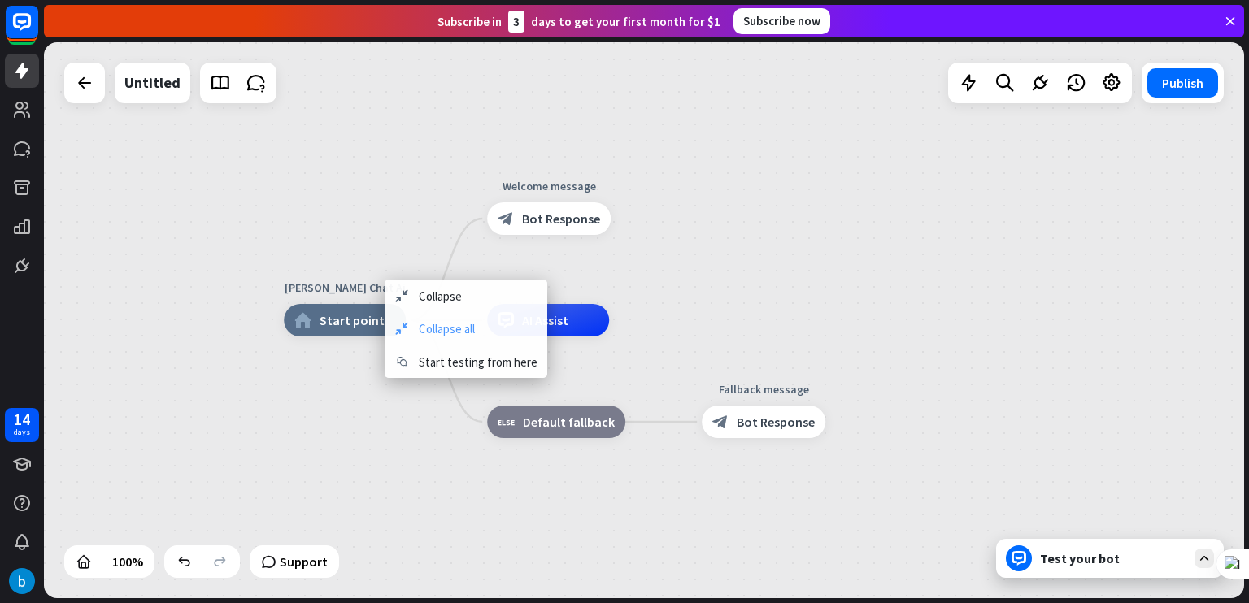
click at [429, 318] on div "collapse Collapse all" at bounding box center [466, 328] width 163 height 33
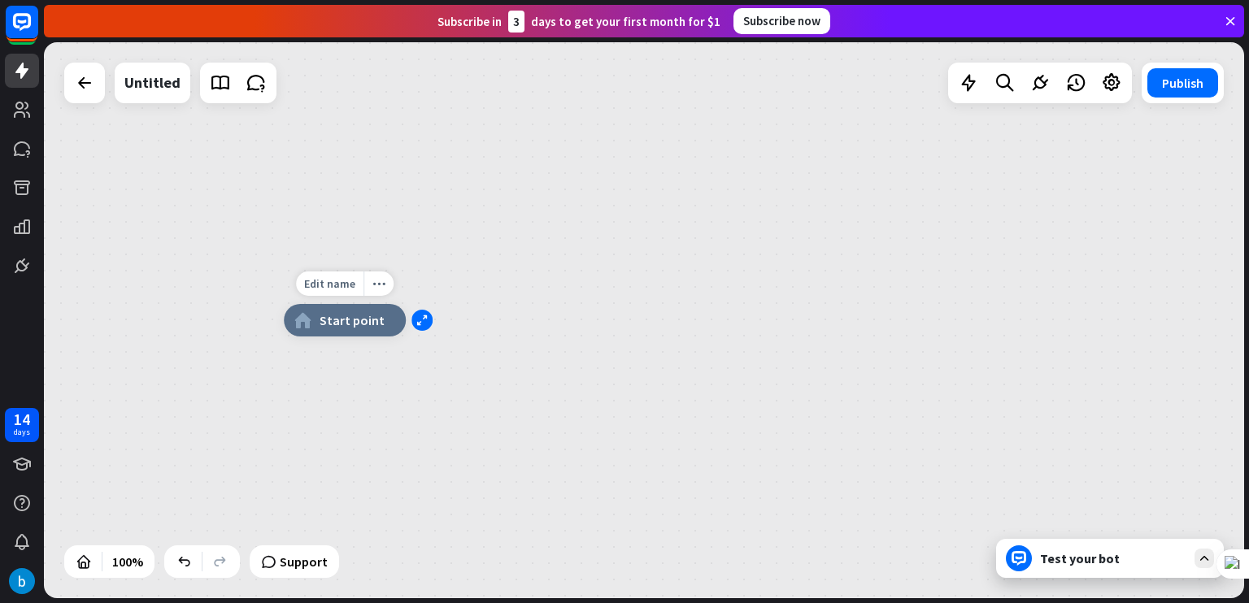
click at [431, 318] on div "expand" at bounding box center [422, 320] width 21 height 21
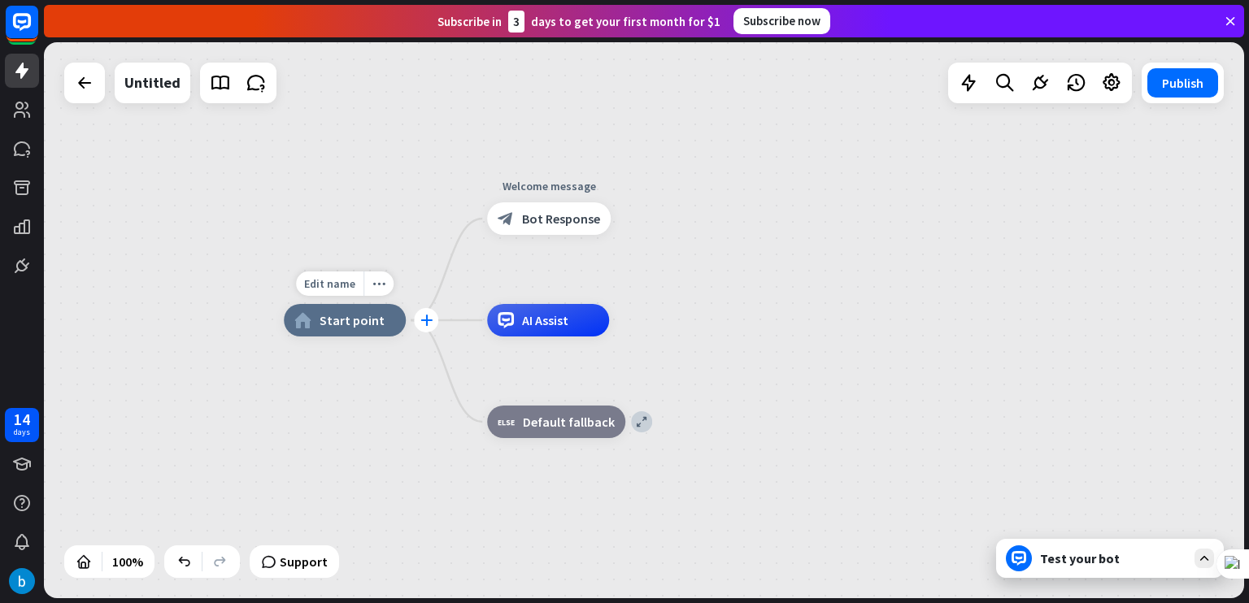
click at [425, 318] on icon "plus" at bounding box center [426, 320] width 12 height 11
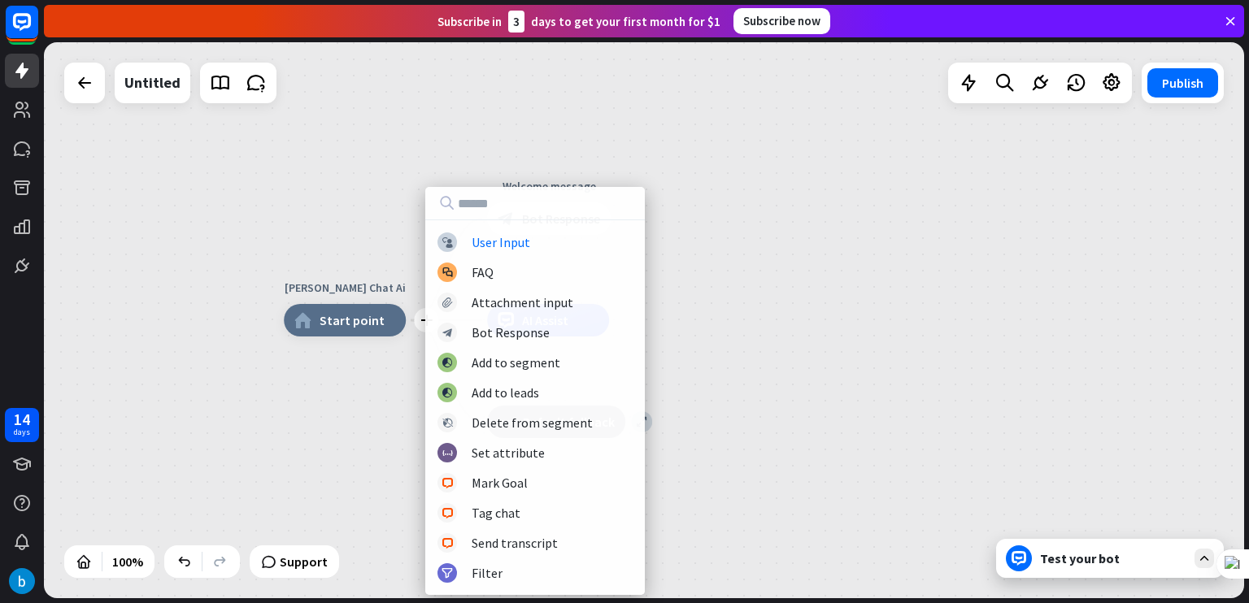
click at [333, 172] on div "plus [PERSON_NAME] Chat Ai home_2 Start point Welcome message block_bot_respons…" at bounding box center [644, 320] width 1200 height 556
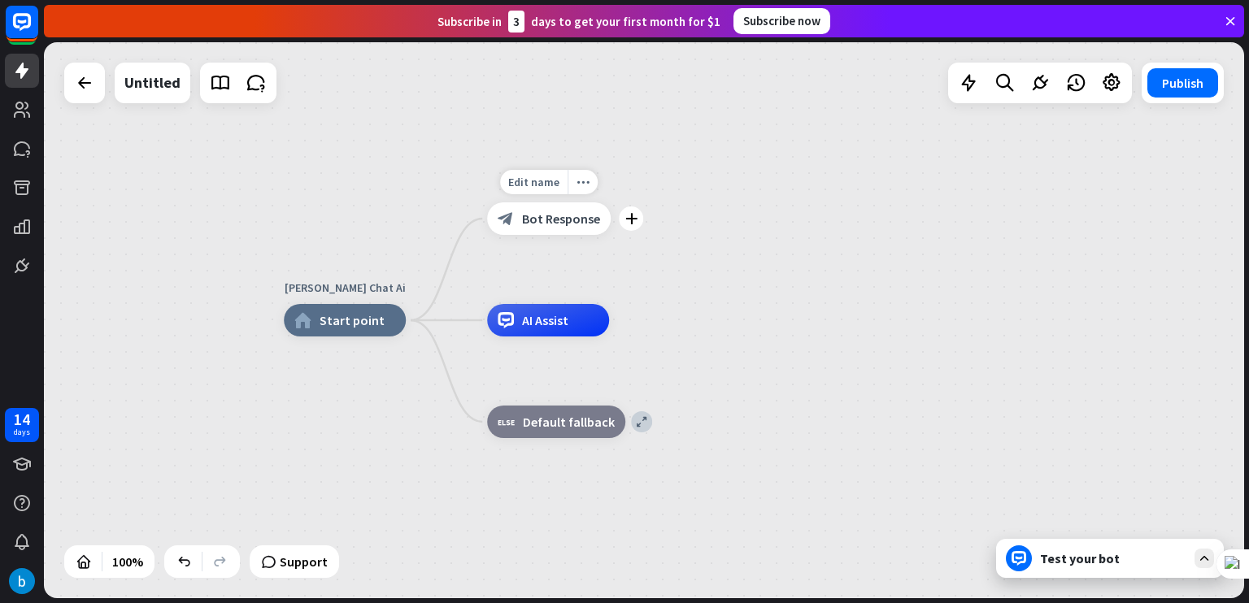
click at [543, 226] on span "Bot Response" at bounding box center [561, 219] width 78 height 16
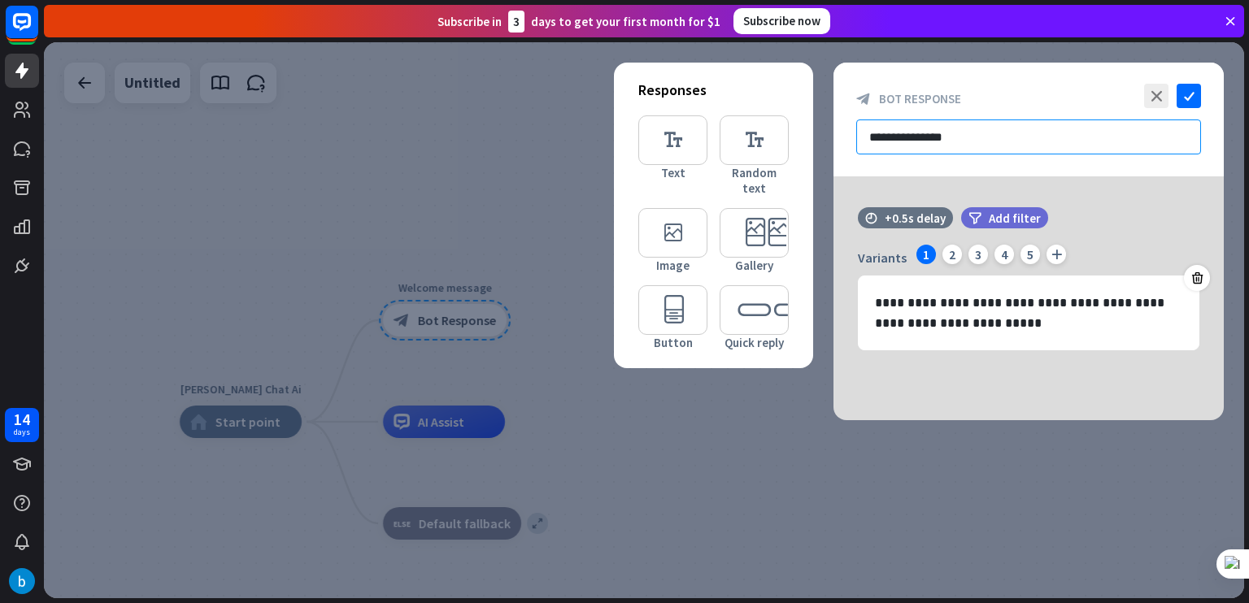
drag, startPoint x: 984, startPoint y: 136, endPoint x: 794, endPoint y: 136, distance: 190.3
click at [834, 136] on div "**********" at bounding box center [1029, 242] width 390 height 358
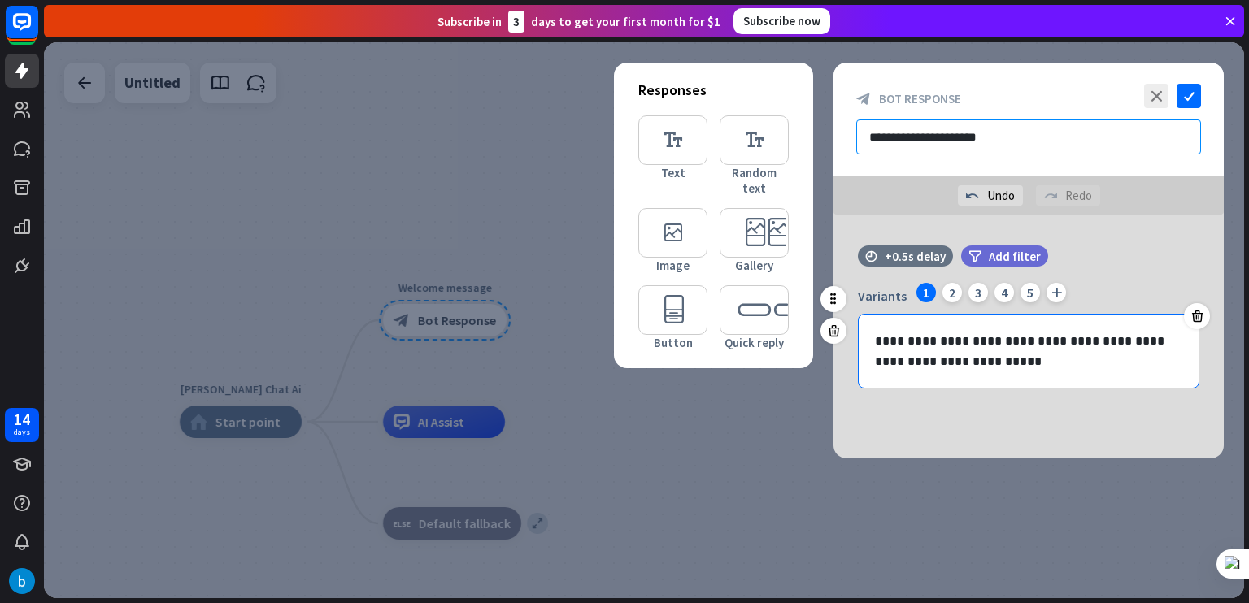
type input "**********"
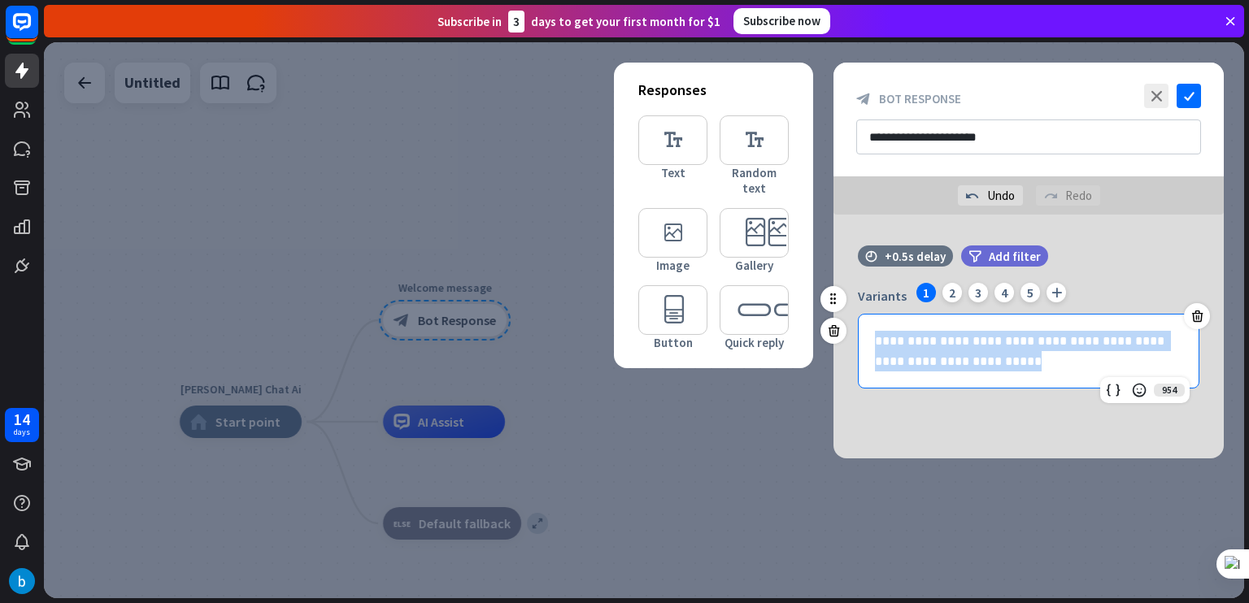
drag, startPoint x: 997, startPoint y: 367, endPoint x: 879, endPoint y: 326, distance: 124.7
click at [879, 326] on div "**********" at bounding box center [1029, 351] width 340 height 73
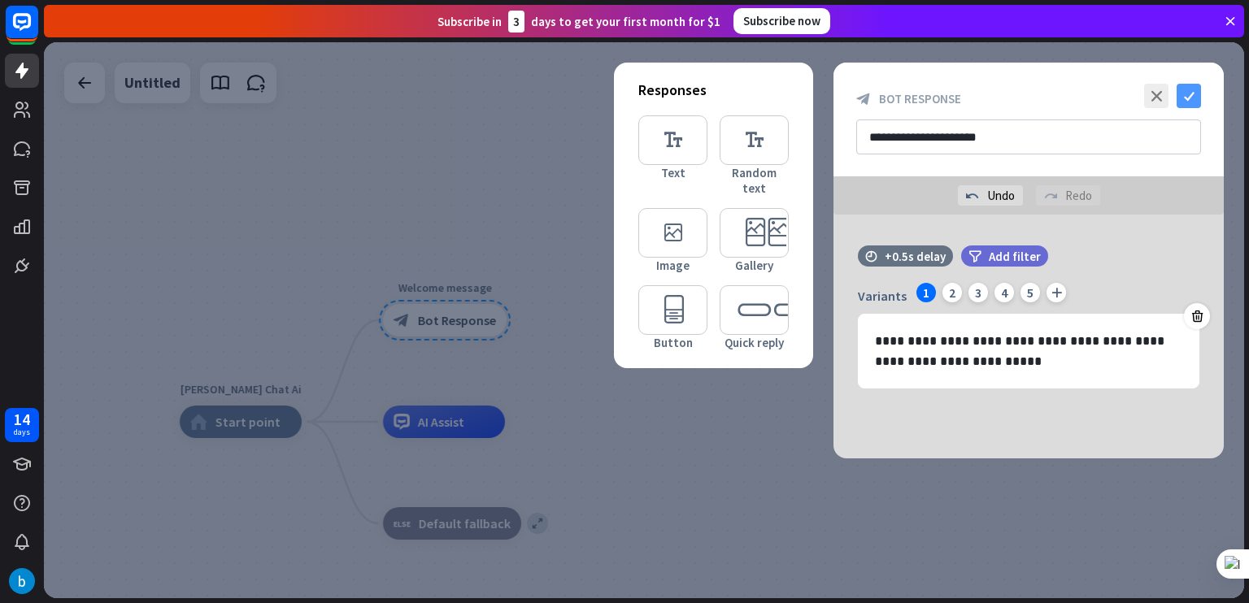
click at [1188, 98] on icon "check" at bounding box center [1189, 96] width 24 height 24
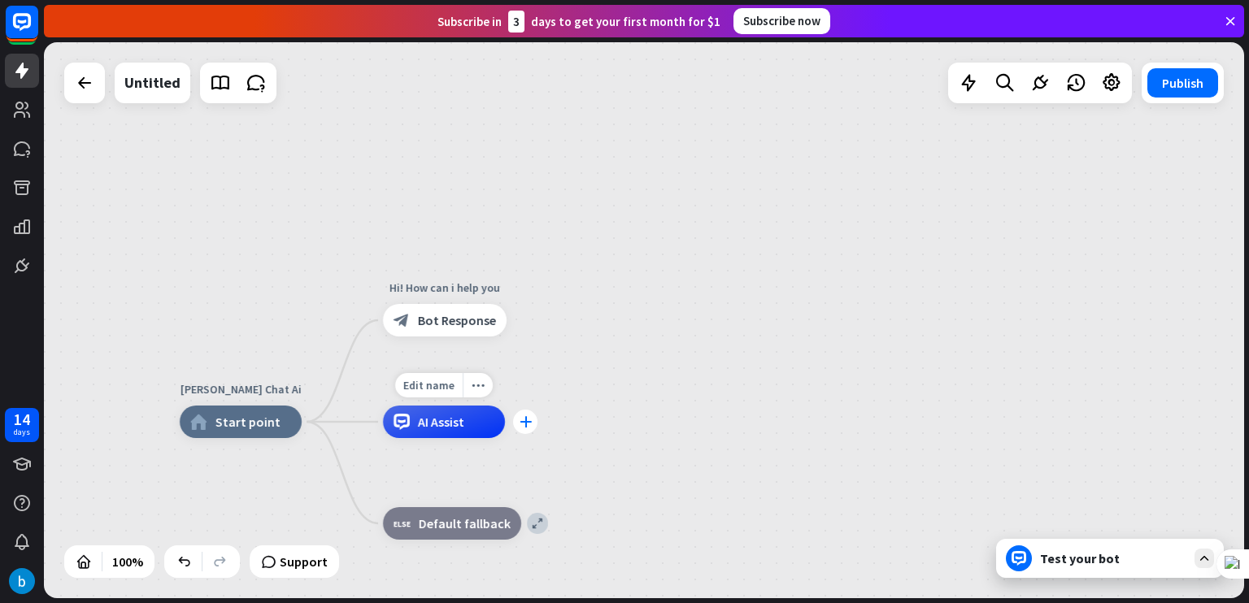
click at [527, 427] on icon "plus" at bounding box center [526, 421] width 12 height 11
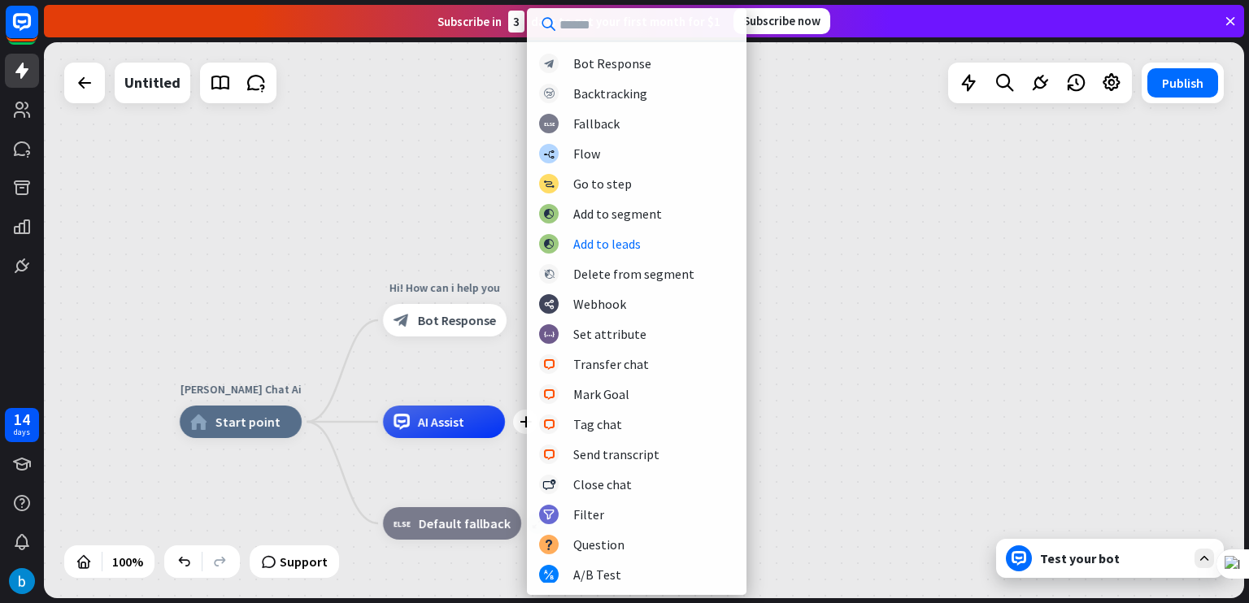
click at [817, 232] on div "[PERSON_NAME] Chat Ai home_2 Start point Hi! How can i help you block_bot_respo…" at bounding box center [644, 320] width 1200 height 556
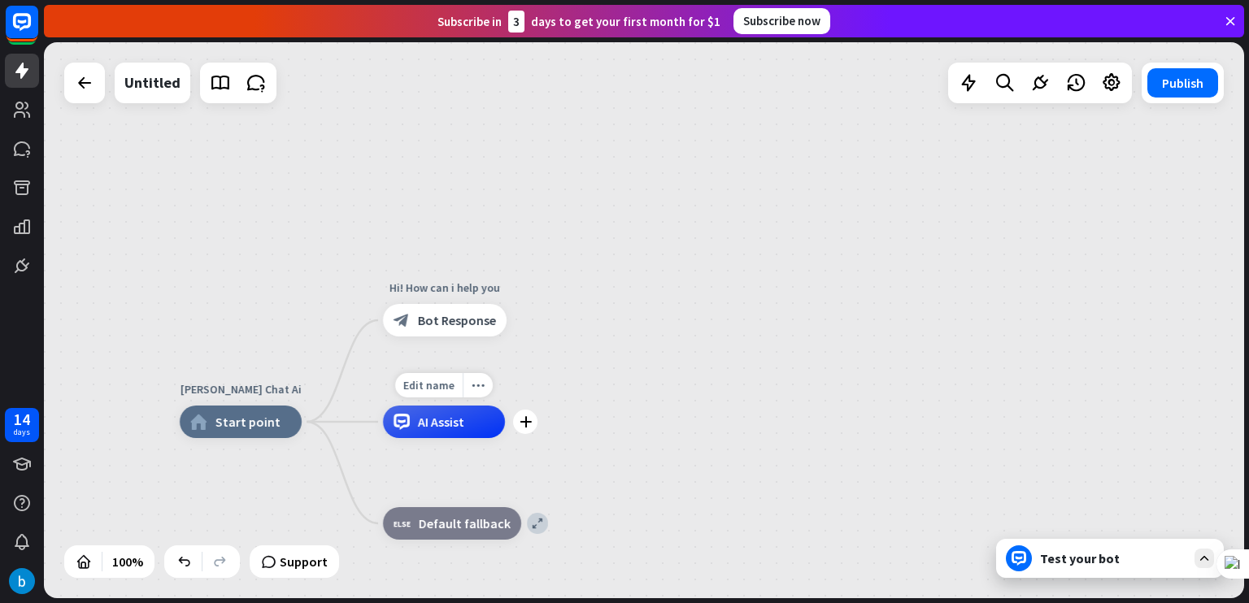
click at [442, 425] on span "AI Assist" at bounding box center [441, 422] width 46 height 16
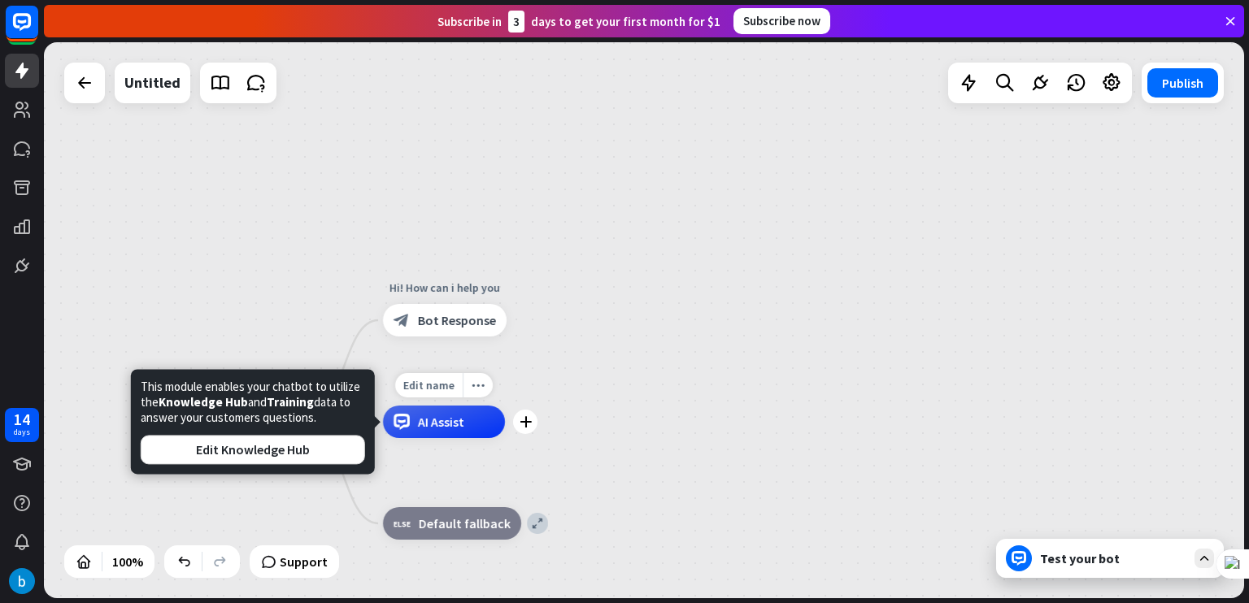
click at [505, 426] on div "Edit name more_horiz plus AI Assist" at bounding box center [444, 422] width 122 height 33
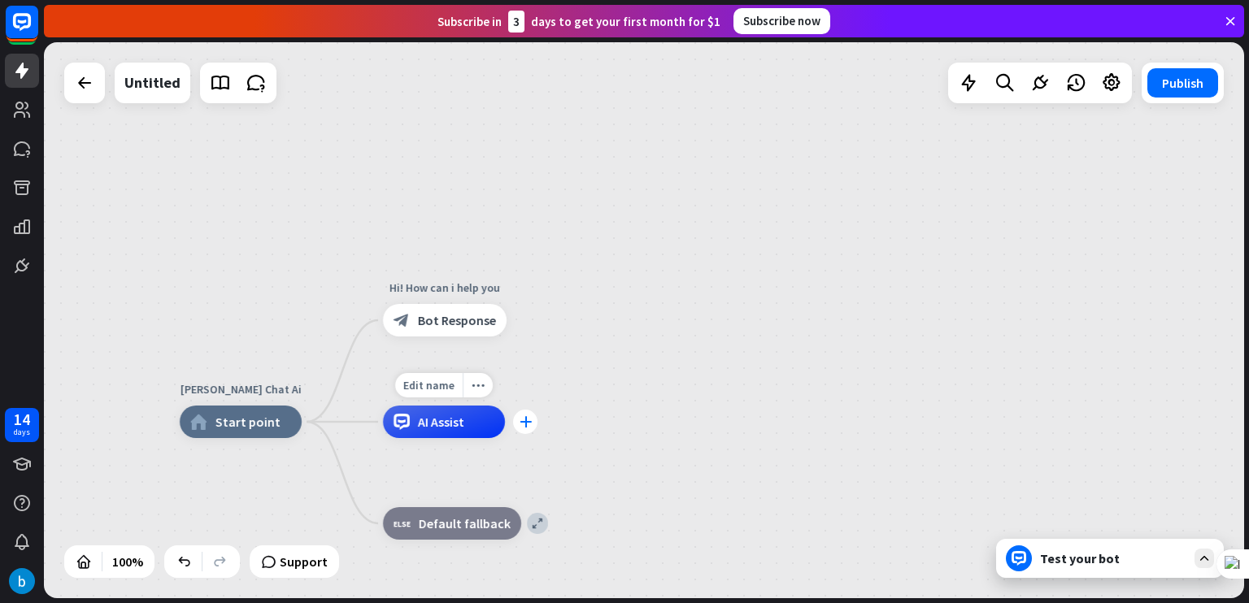
click at [529, 428] on div "plus" at bounding box center [525, 422] width 24 height 24
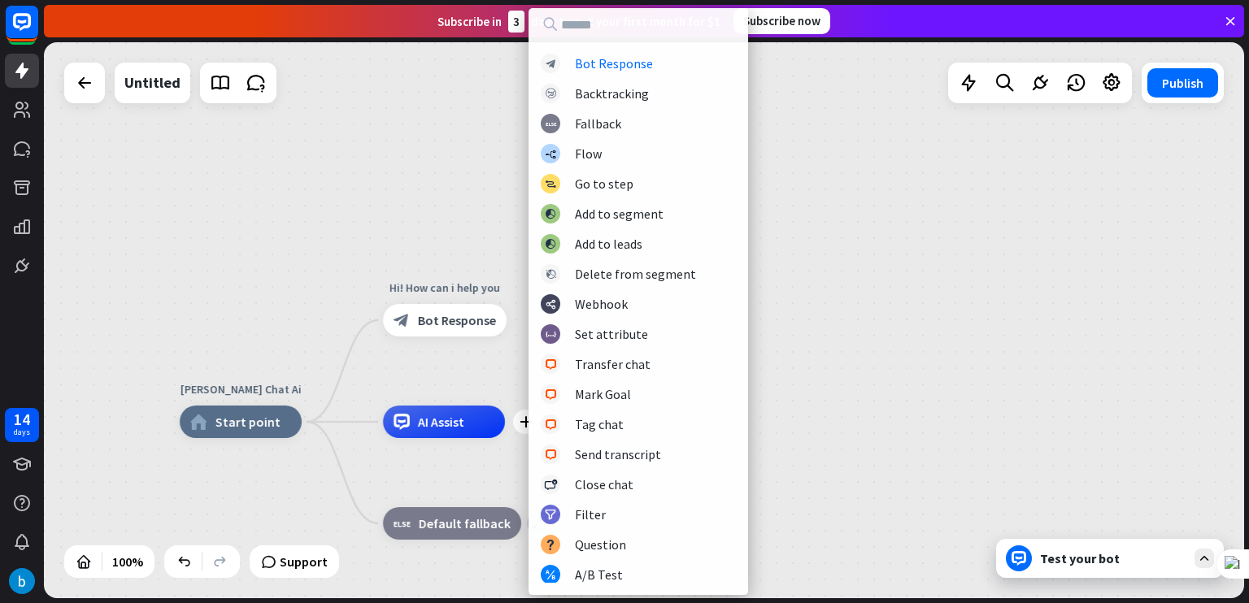
click at [442, 207] on div "[PERSON_NAME] Chat Ai home_2 Start point Hi! How can i help you block_bot_respo…" at bounding box center [644, 320] width 1200 height 556
